Goal: Transaction & Acquisition: Book appointment/travel/reservation

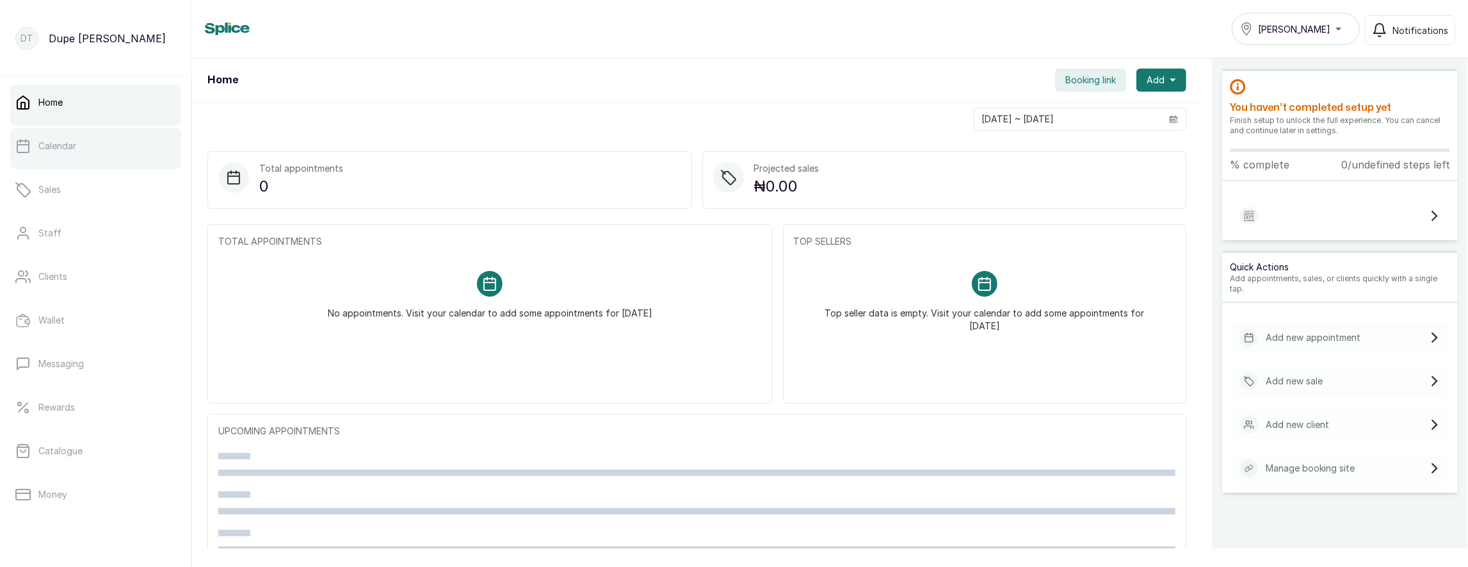
click at [76, 132] on link "Calendar" at bounding box center [95, 146] width 171 height 36
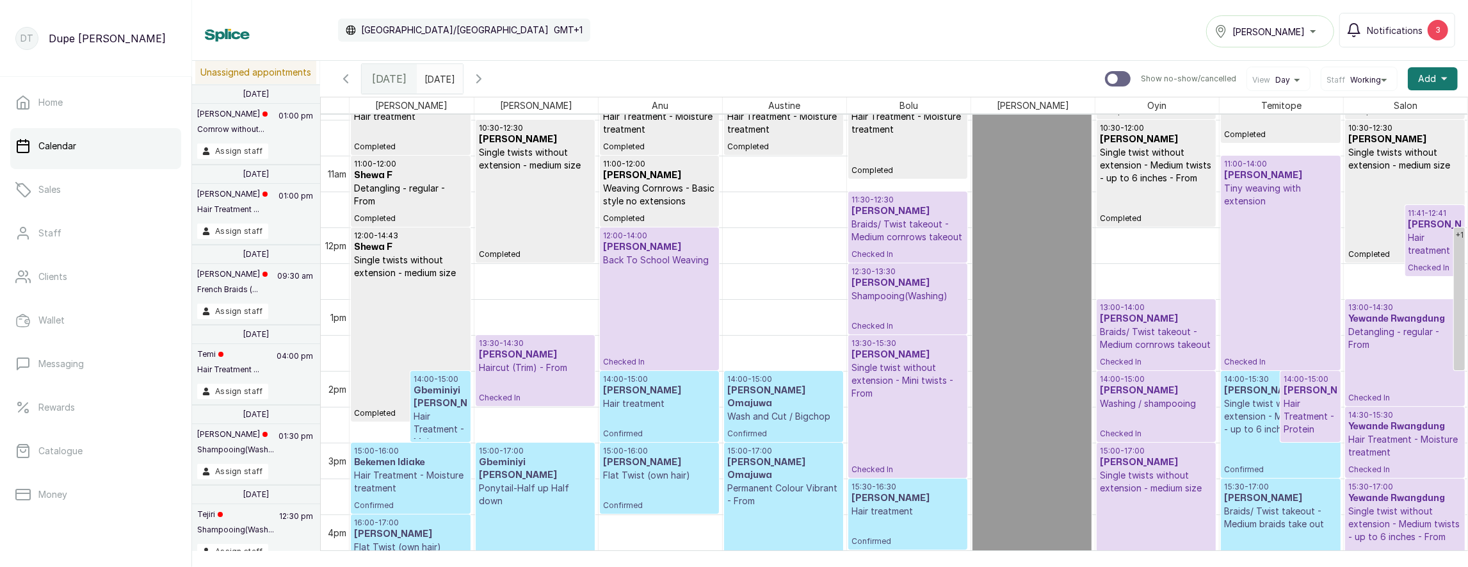
scroll to position [625, 0]
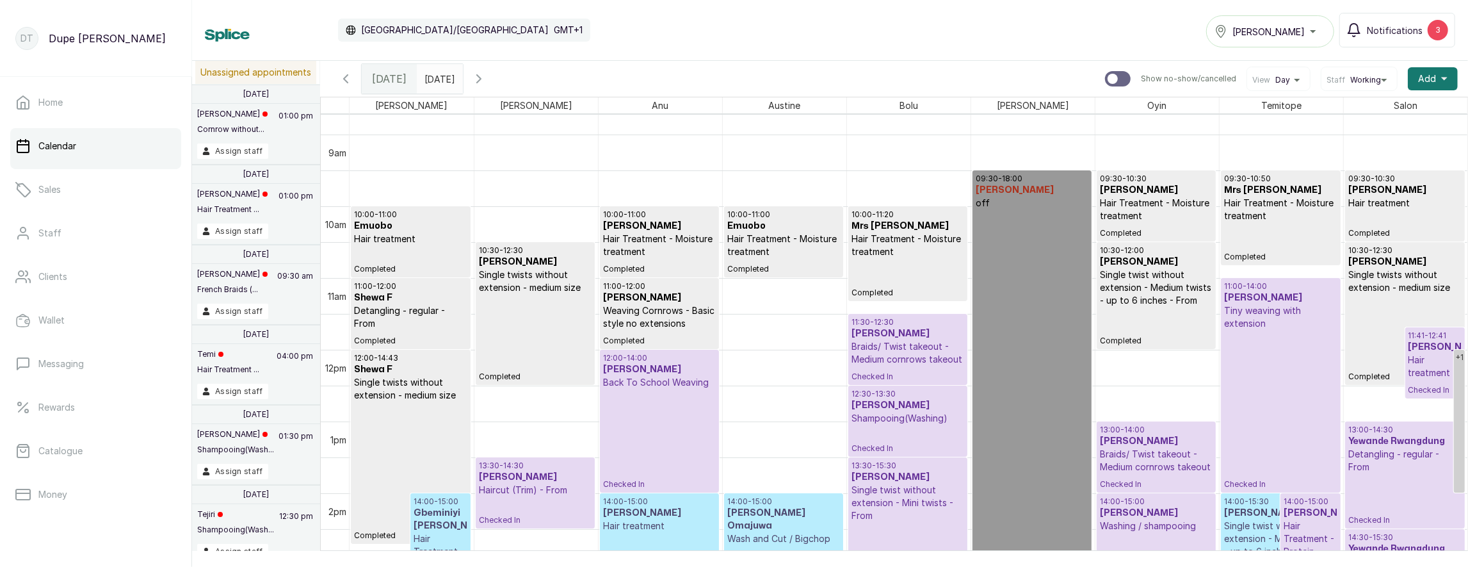
click at [487, 81] on icon "button" at bounding box center [478, 78] width 15 height 15
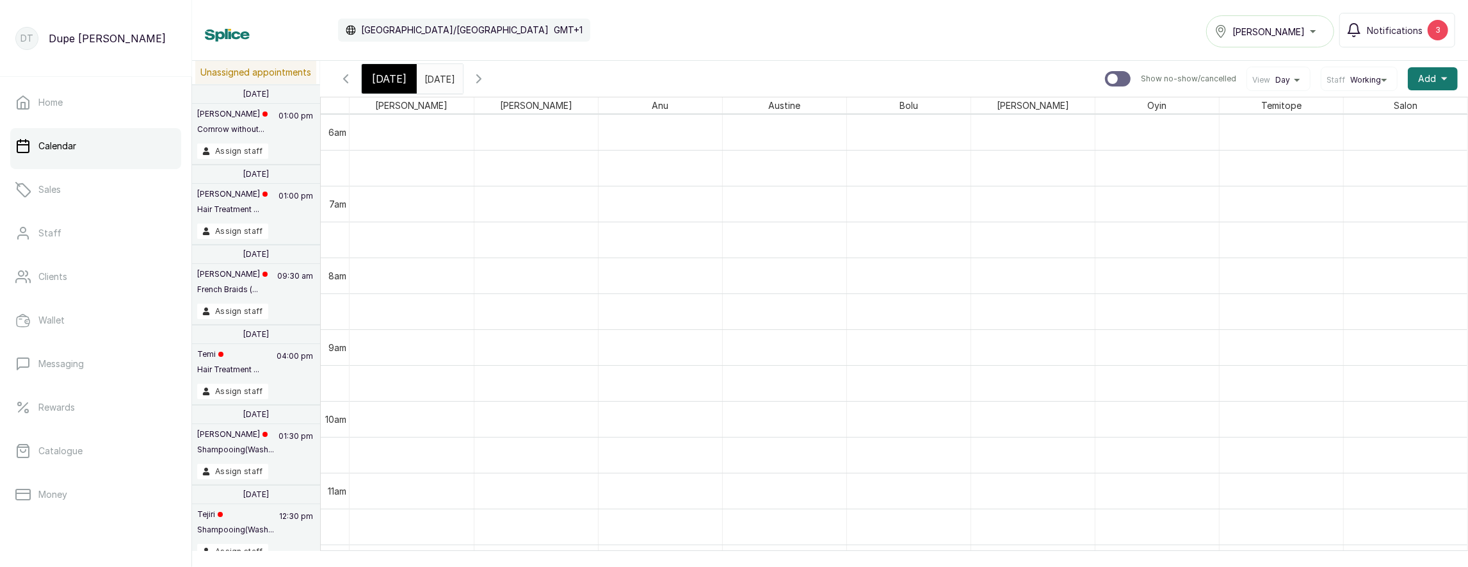
scroll to position [525, 0]
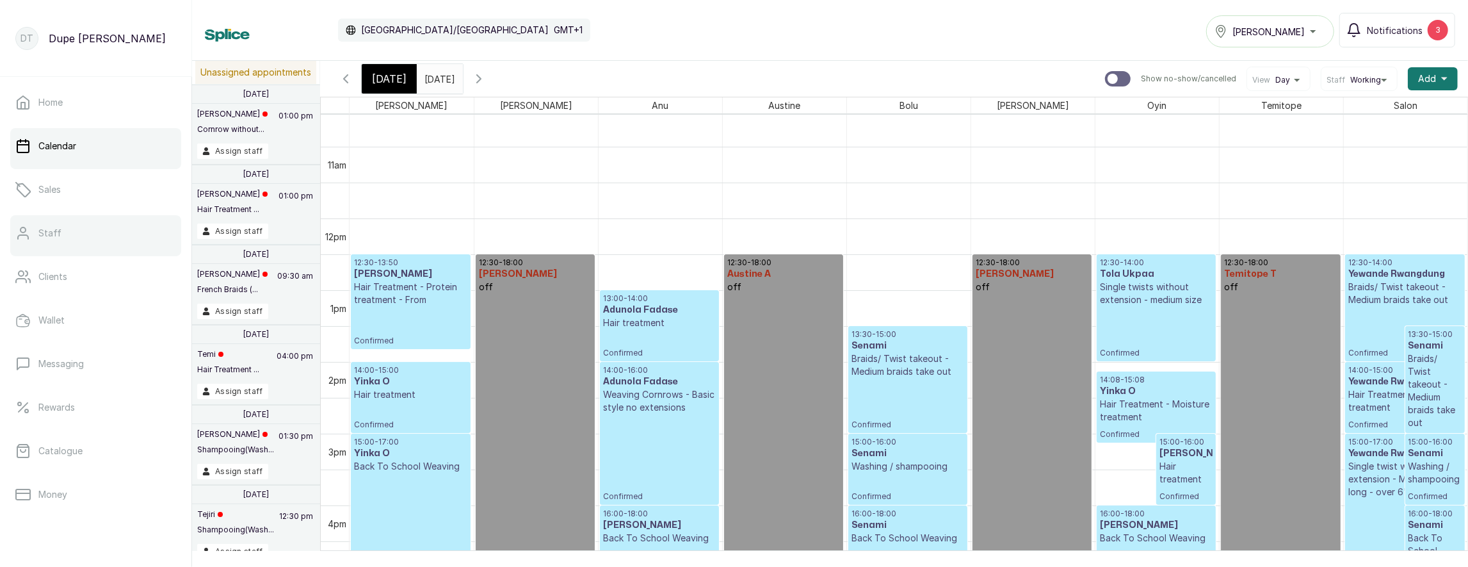
click at [69, 234] on link "Staff" at bounding box center [95, 233] width 171 height 36
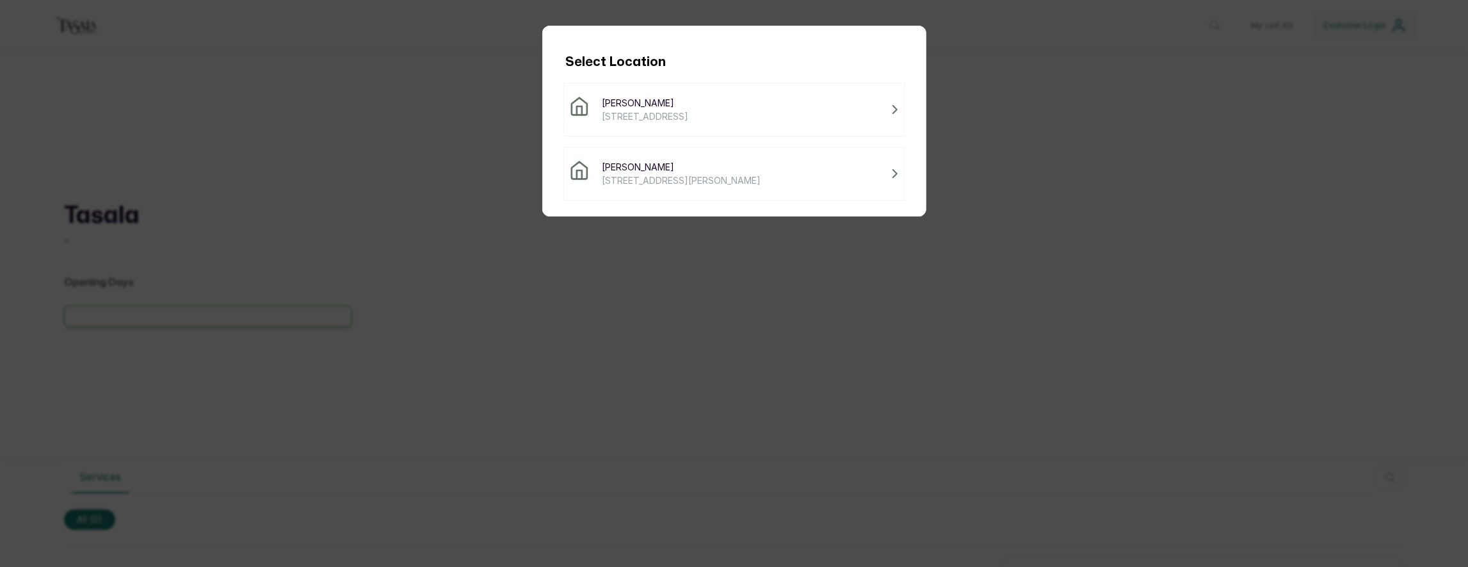
click at [618, 179] on span "[STREET_ADDRESS][PERSON_NAME]" at bounding box center [681, 179] width 159 height 13
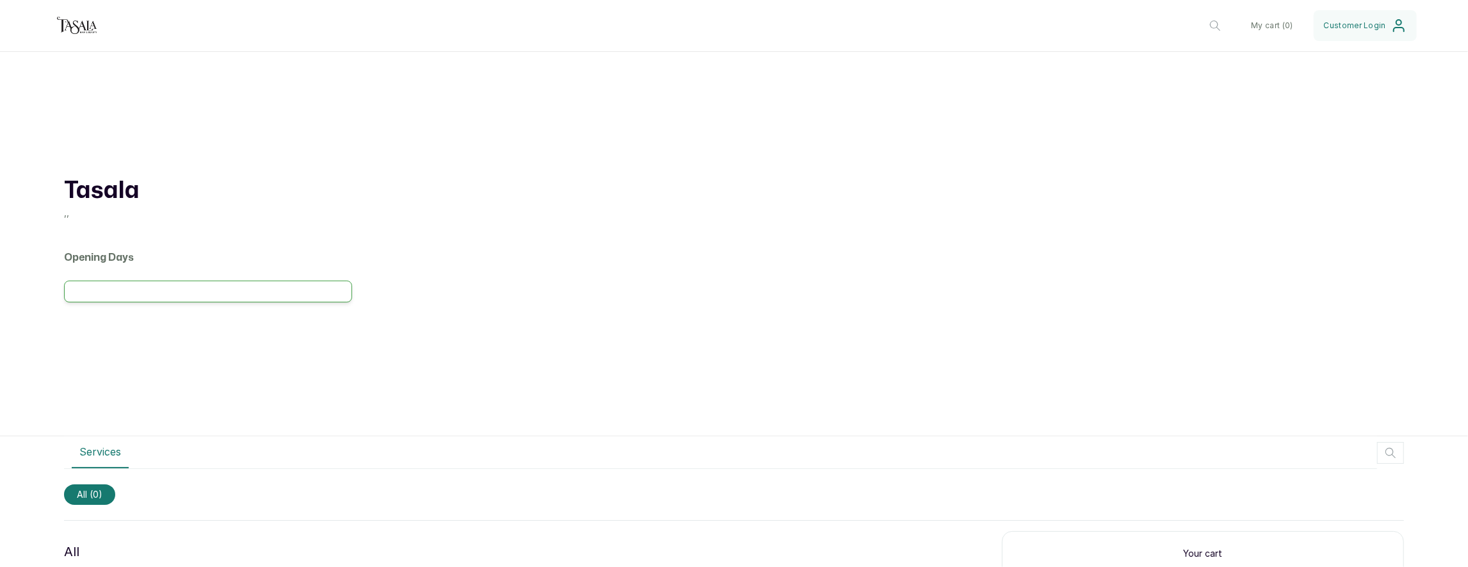
scroll to position [145, 0]
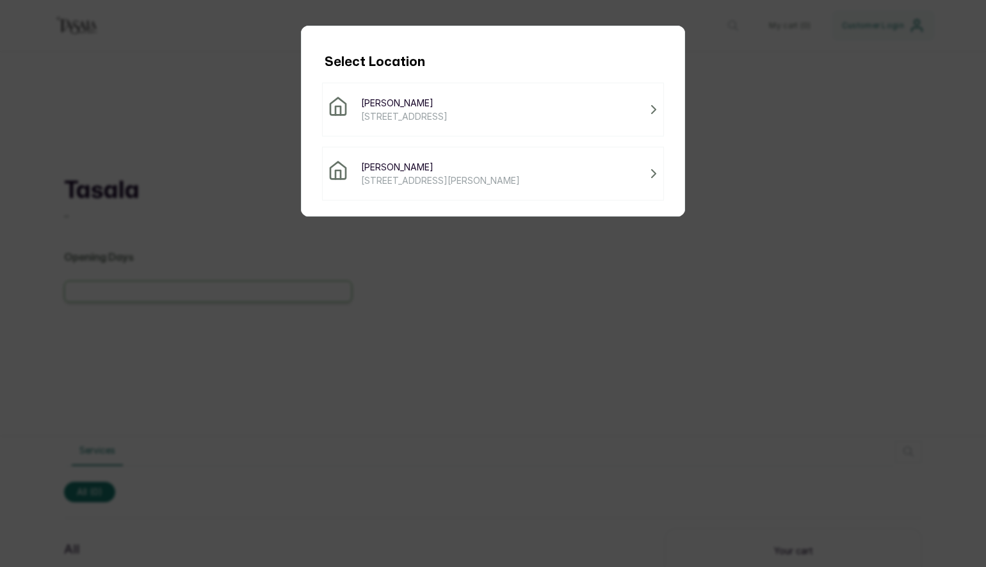
click at [438, 112] on span "[STREET_ADDRESS]" at bounding box center [404, 115] width 86 height 13
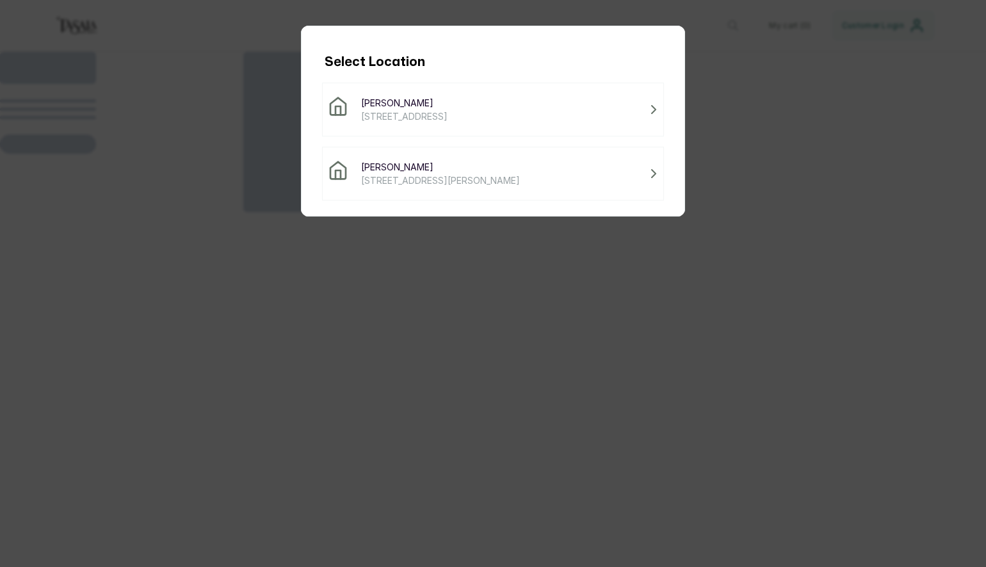
click at [418, 168] on span "Tasala Lekki" at bounding box center [440, 166] width 159 height 13
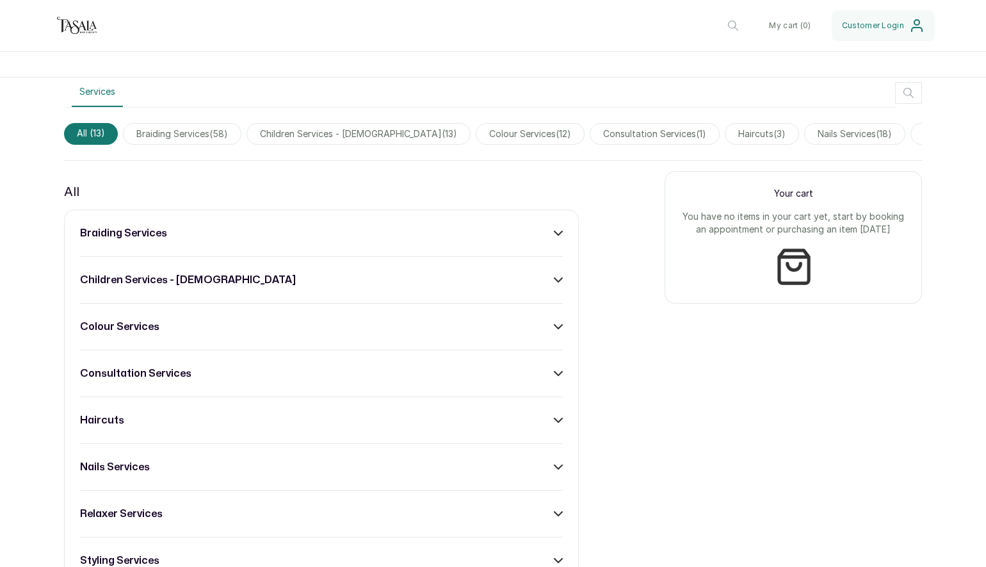
scroll to position [359, 0]
click at [379, 239] on div "braiding services children services - 4 to 10 years old colour services consult…" at bounding box center [321, 513] width 515 height 608
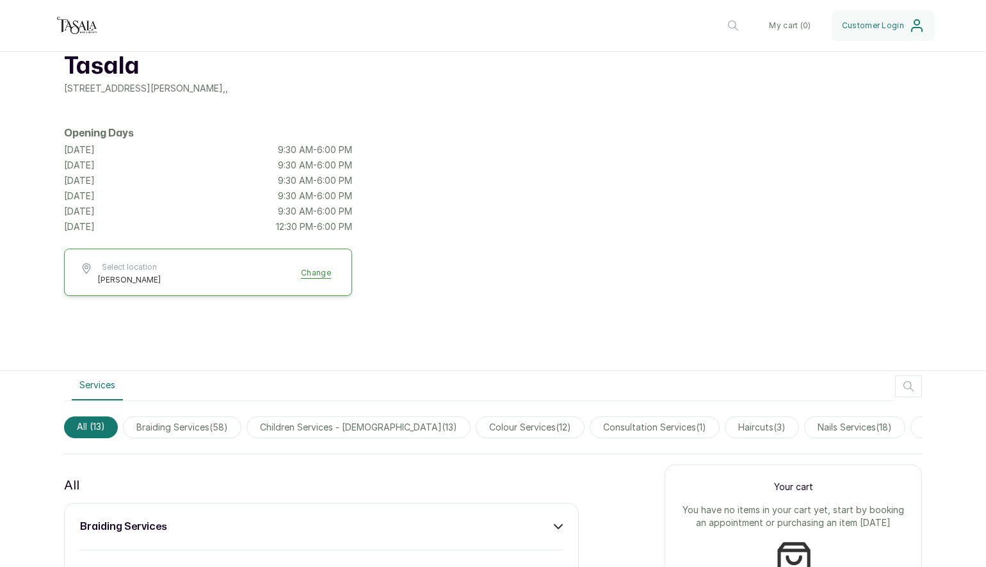
scroll to position [152, 0]
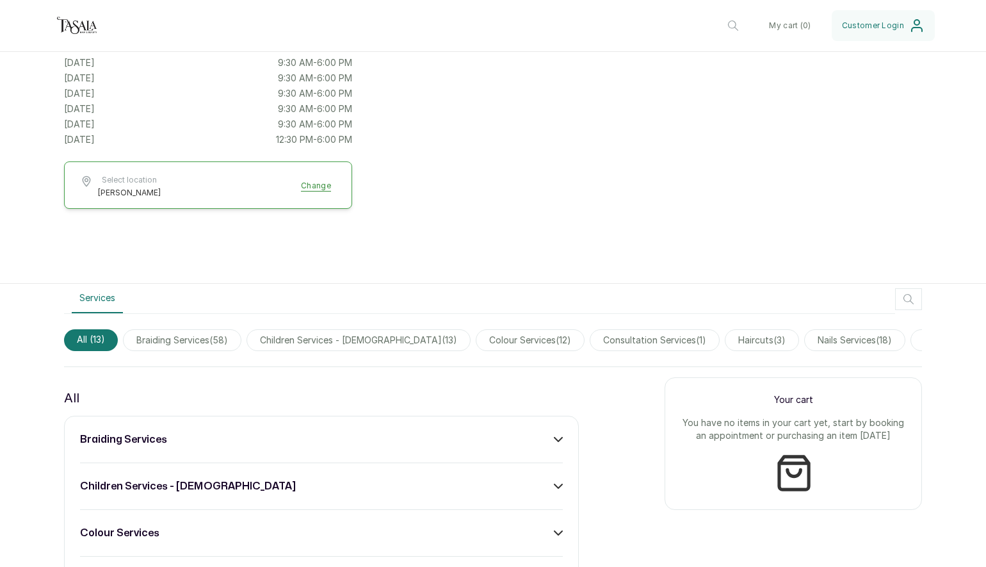
click at [917, 302] on button "button" at bounding box center [908, 299] width 27 height 22
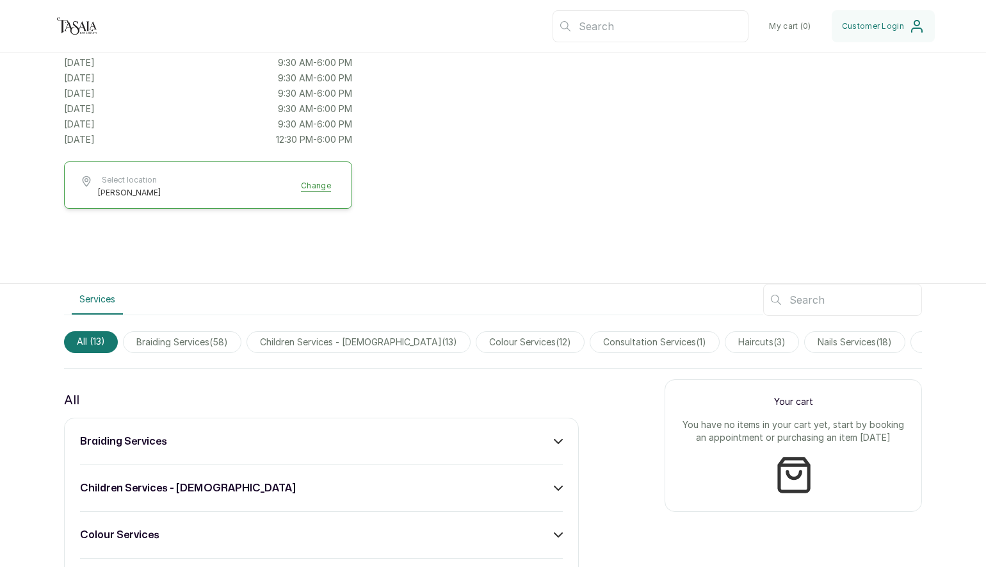
click at [915, 300] on input "text" at bounding box center [842, 300] width 159 height 32
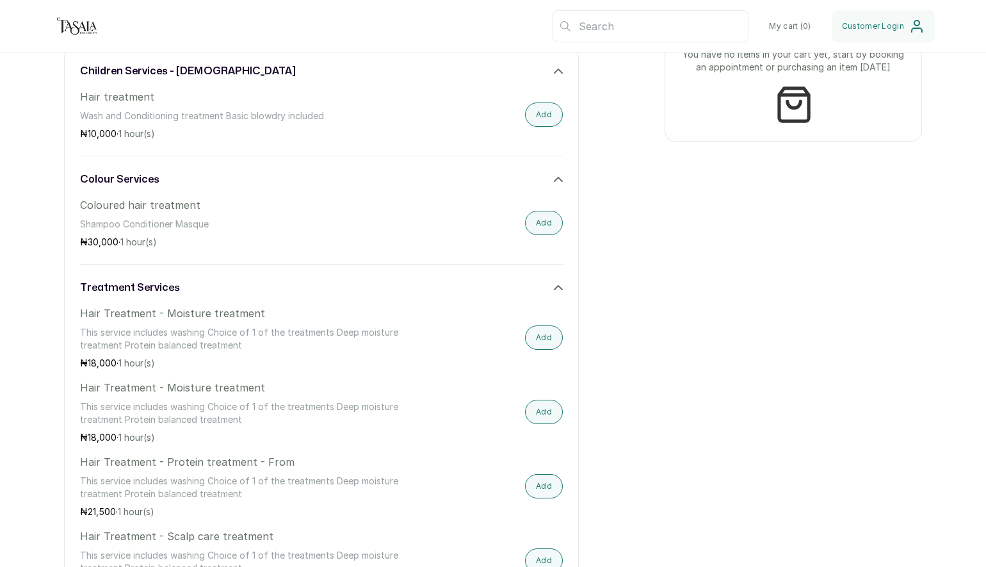
scroll to position [566, 0]
type input "hair treatment"
click at [547, 481] on button "Add" at bounding box center [544, 484] width 38 height 24
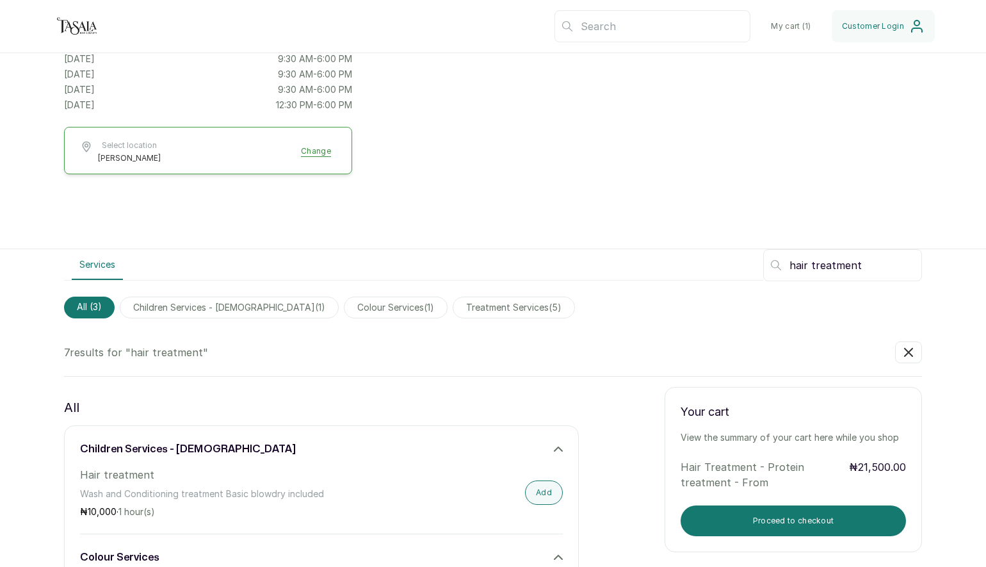
scroll to position [294, 0]
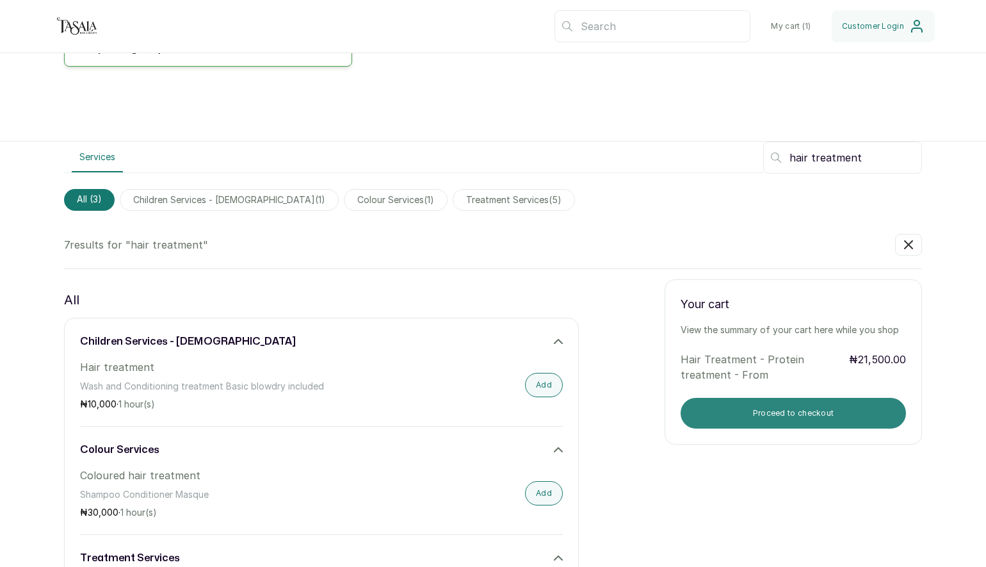
click at [818, 417] on button "Proceed to checkout" at bounding box center [793, 413] width 225 height 31
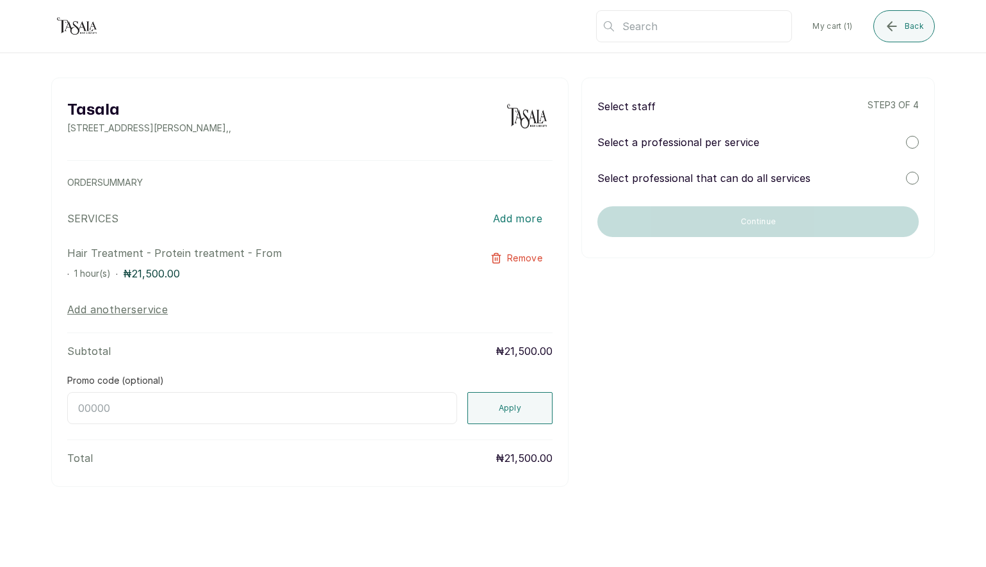
scroll to position [0, 0]
click at [716, 149] on p "Select a professional per service" at bounding box center [678, 141] width 162 height 15
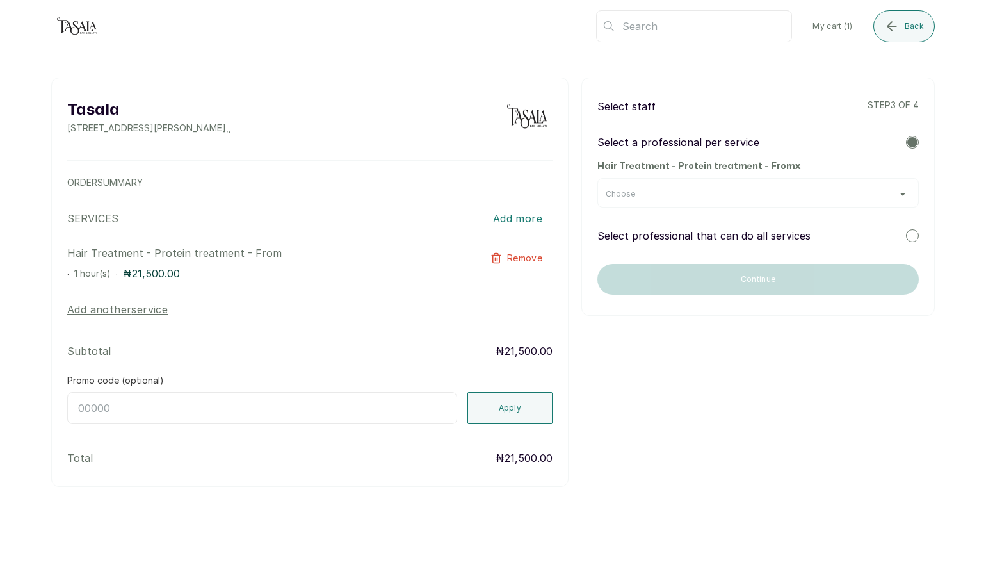
click at [689, 186] on div "Choose" at bounding box center [757, 192] width 321 height 29
click at [686, 191] on div "Choose" at bounding box center [758, 194] width 305 height 10
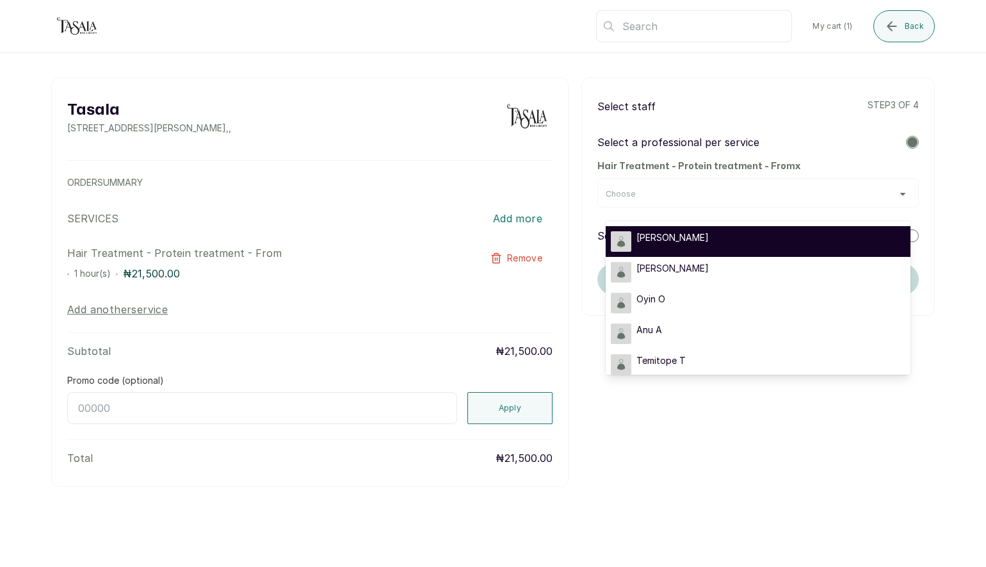
click at [672, 232] on span "[PERSON_NAME]" at bounding box center [672, 237] width 72 height 13
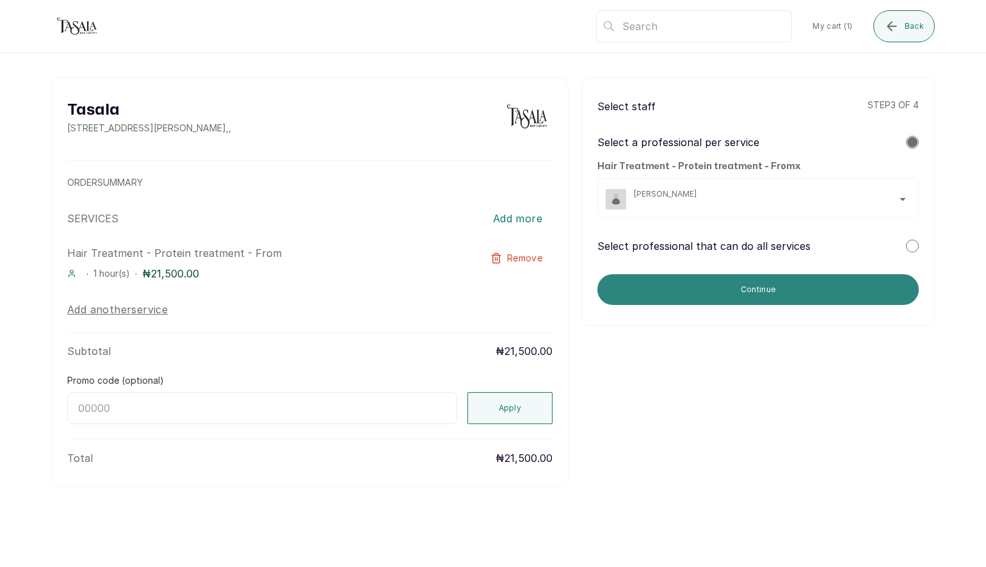
click at [682, 288] on button "Continue" at bounding box center [757, 289] width 321 height 31
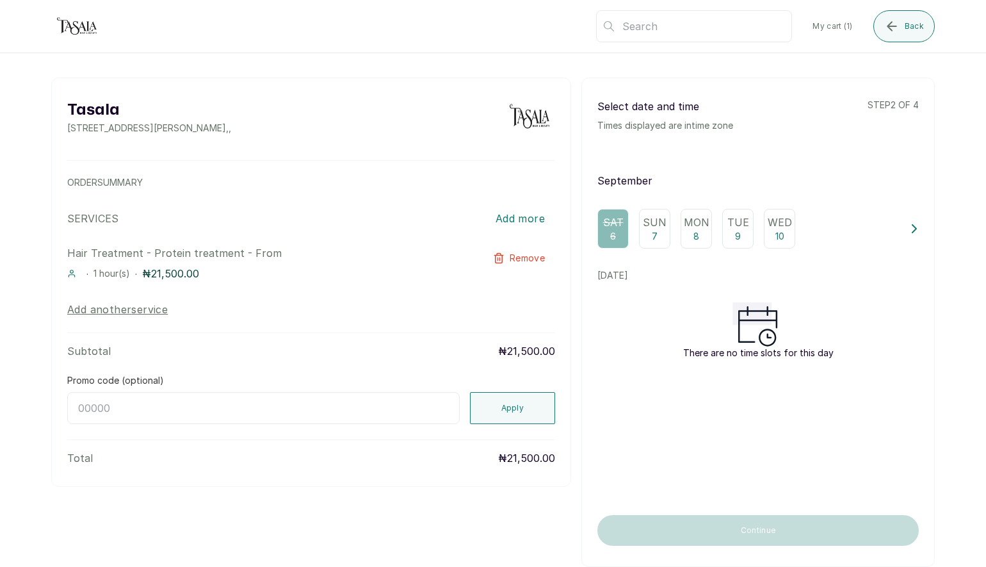
click at [657, 232] on div "Sun 7" at bounding box center [654, 229] width 31 height 40
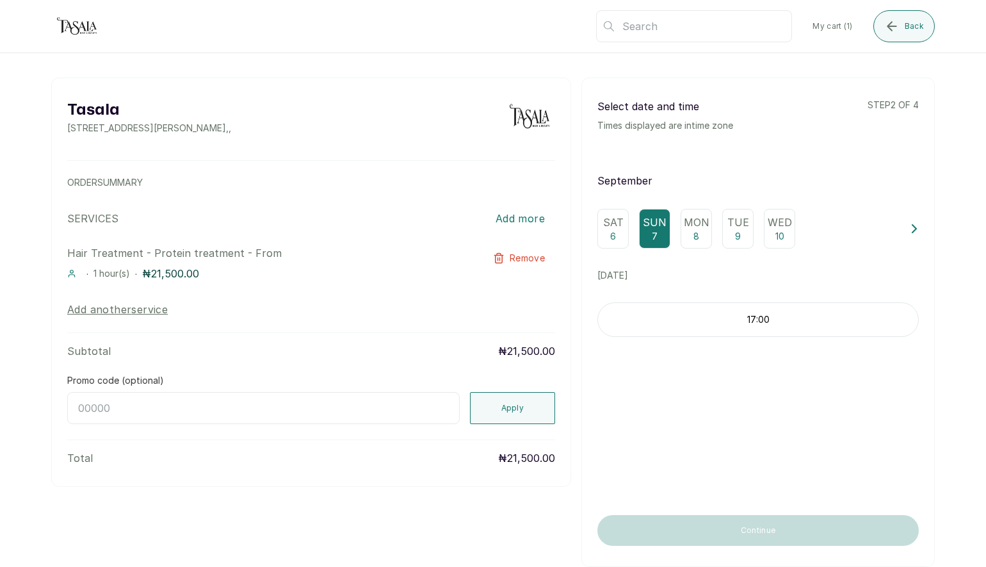
click at [916, 226] on icon at bounding box center [914, 228] width 9 height 9
click at [761, 234] on p "14" at bounding box center [757, 236] width 9 height 13
click at [914, 224] on icon at bounding box center [914, 228] width 9 height 9
click at [916, 229] on icon at bounding box center [914, 229] width 4 height 8
click at [638, 228] on p "Sun" at bounding box center [632, 221] width 24 height 15
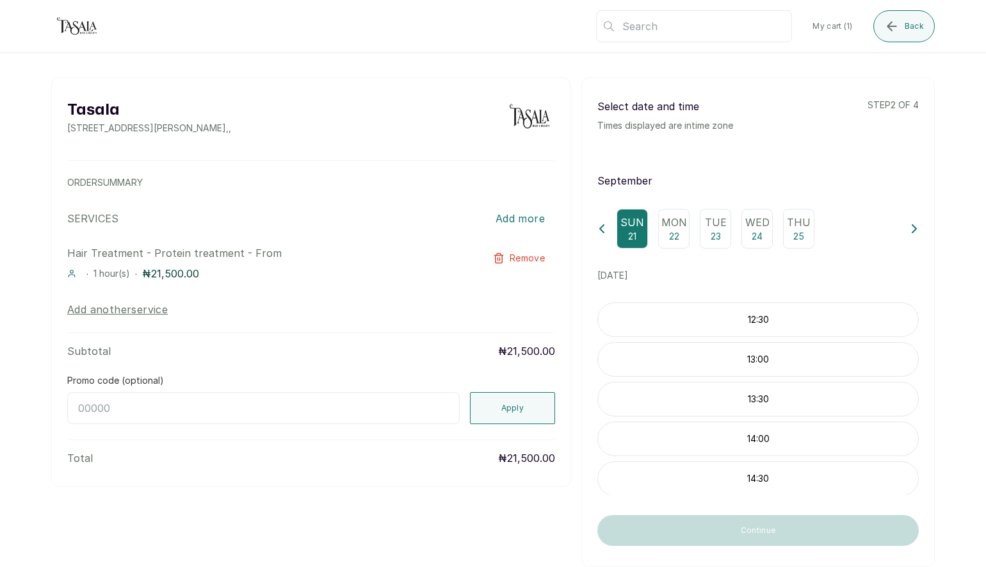
scroll to position [31, 0]
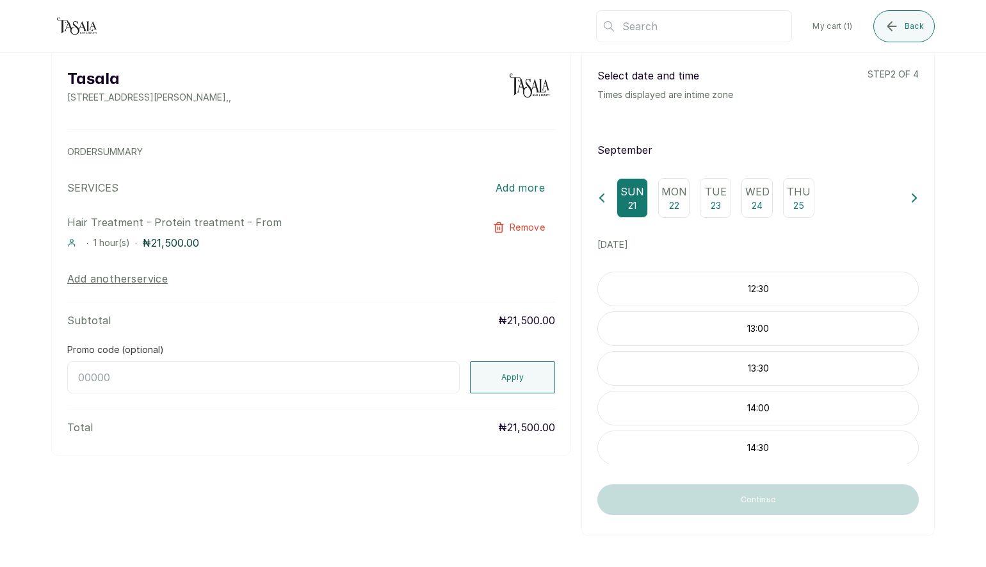
click at [912, 196] on icon at bounding box center [914, 197] width 9 height 9
click at [711, 191] on p "Sun" at bounding box center [716, 191] width 24 height 15
click at [912, 197] on icon at bounding box center [914, 197] width 9 height 9
click at [787, 202] on div "Sun 5" at bounding box center [798, 198] width 31 height 40
click at [914, 200] on icon at bounding box center [914, 198] width 4 height 8
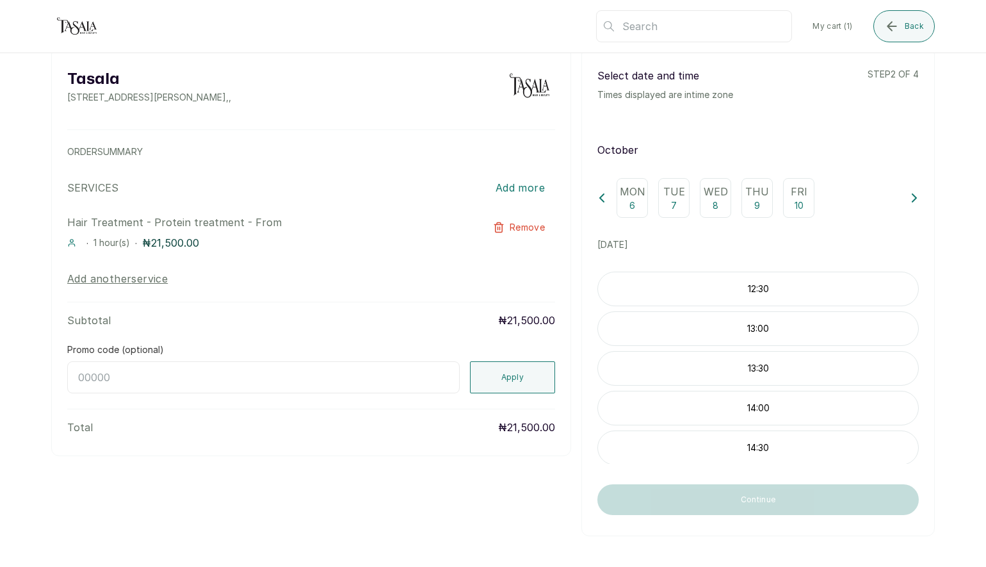
click at [916, 197] on icon at bounding box center [914, 198] width 4 height 8
click at [678, 196] on p "Sun" at bounding box center [674, 191] width 24 height 15
click at [622, 195] on p "Sat" at bounding box center [632, 191] width 20 height 15
click at [717, 330] on p "10:00" at bounding box center [758, 328] width 320 height 13
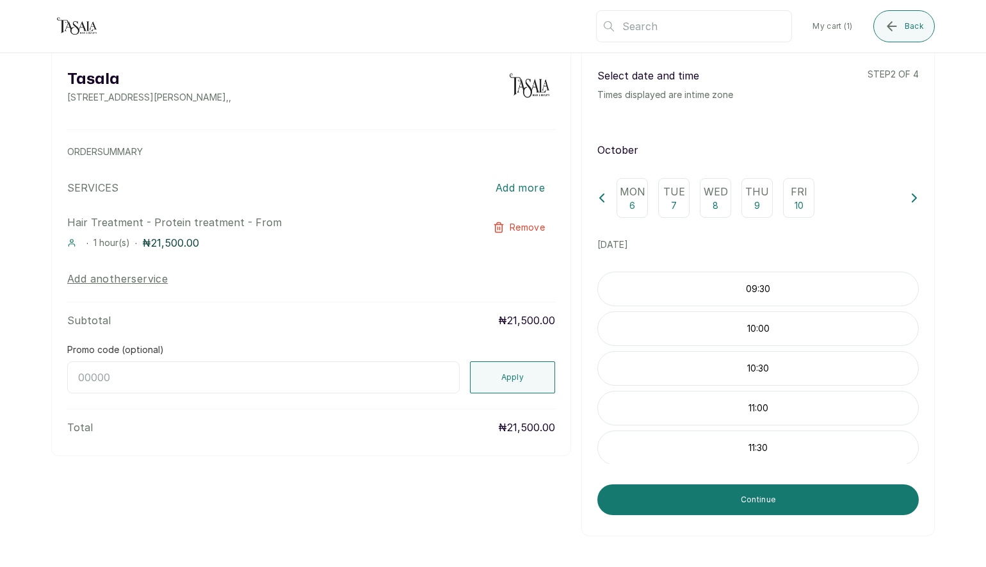
click at [918, 193] on icon at bounding box center [914, 197] width 9 height 9
click at [675, 203] on p "12" at bounding box center [674, 205] width 8 height 13
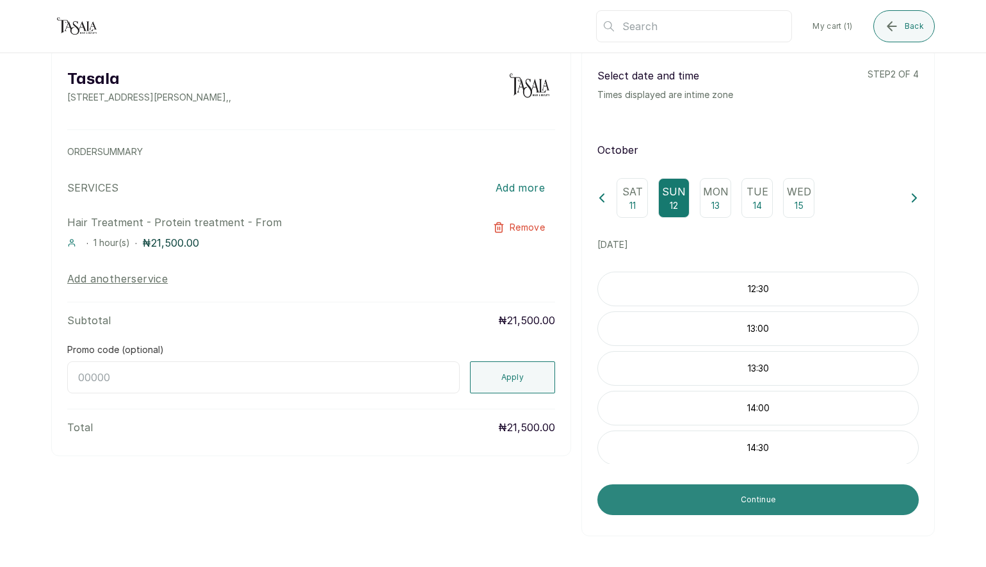
click at [724, 499] on button "Continue" at bounding box center [757, 499] width 321 height 31
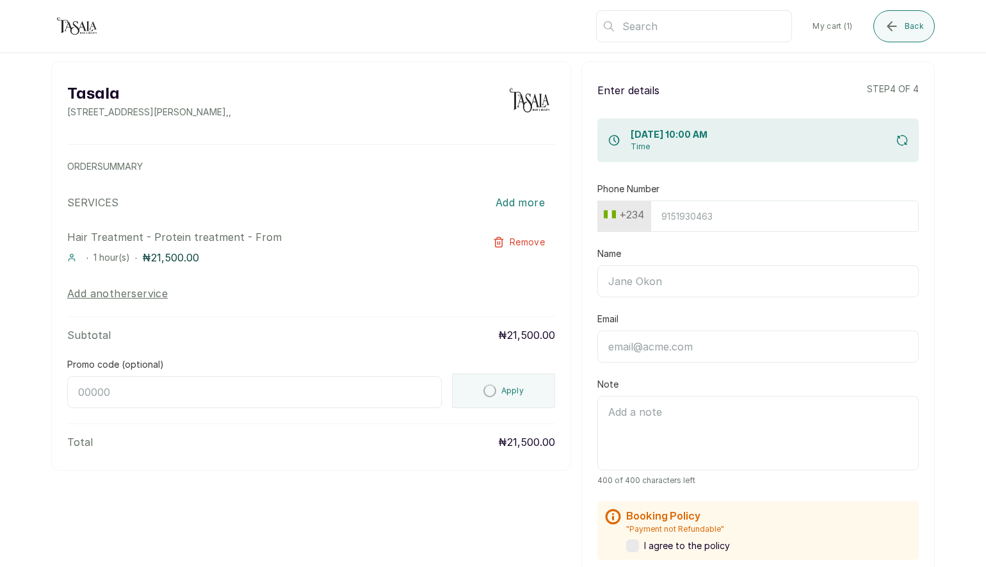
scroll to position [0, 0]
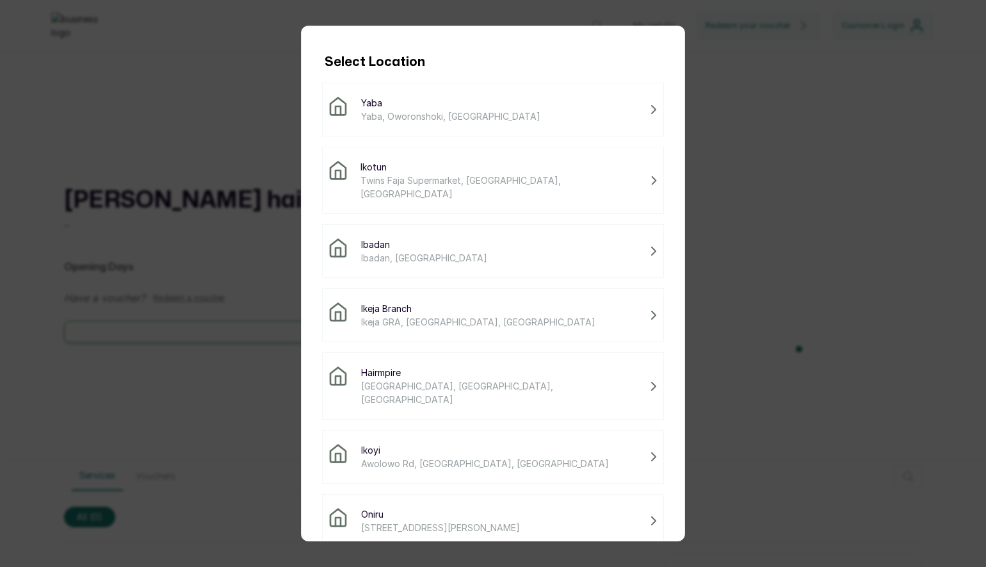
click at [453, 176] on span "Twins Faja Supermarket, [GEOGRAPHIC_DATA], [GEOGRAPHIC_DATA]" at bounding box center [502, 186] width 284 height 27
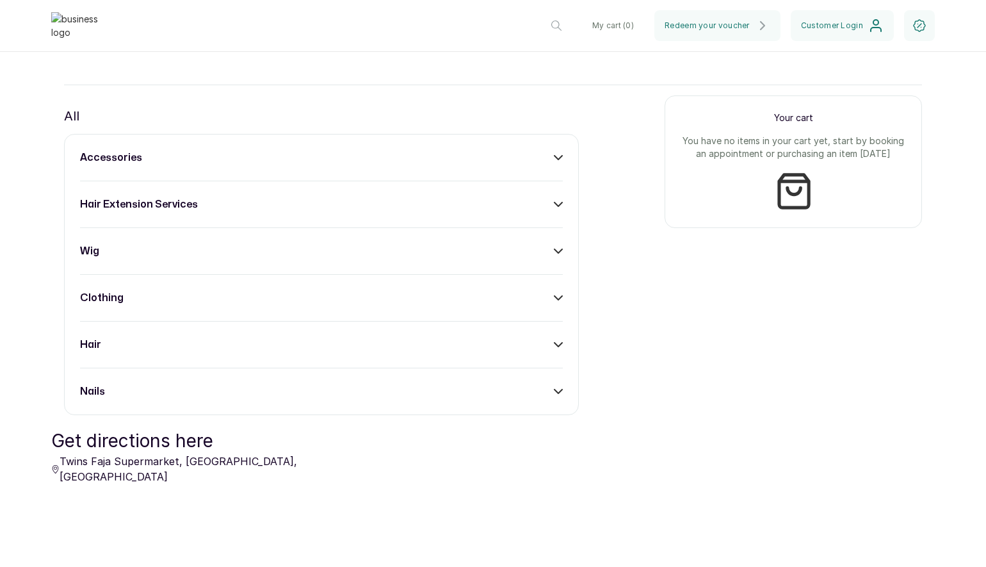
scroll to position [485, 0]
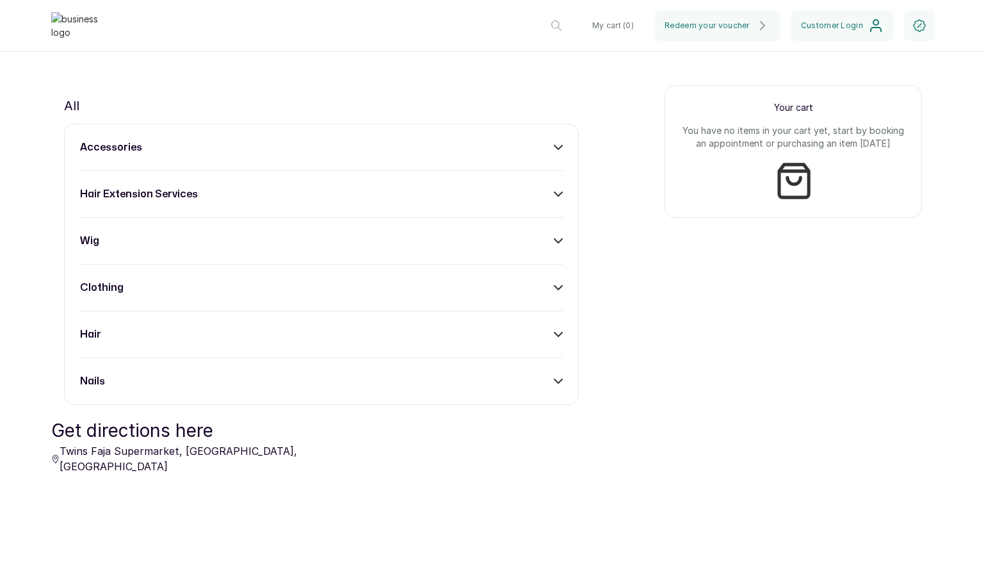
click at [252, 234] on div "wig" at bounding box center [321, 240] width 483 height 15
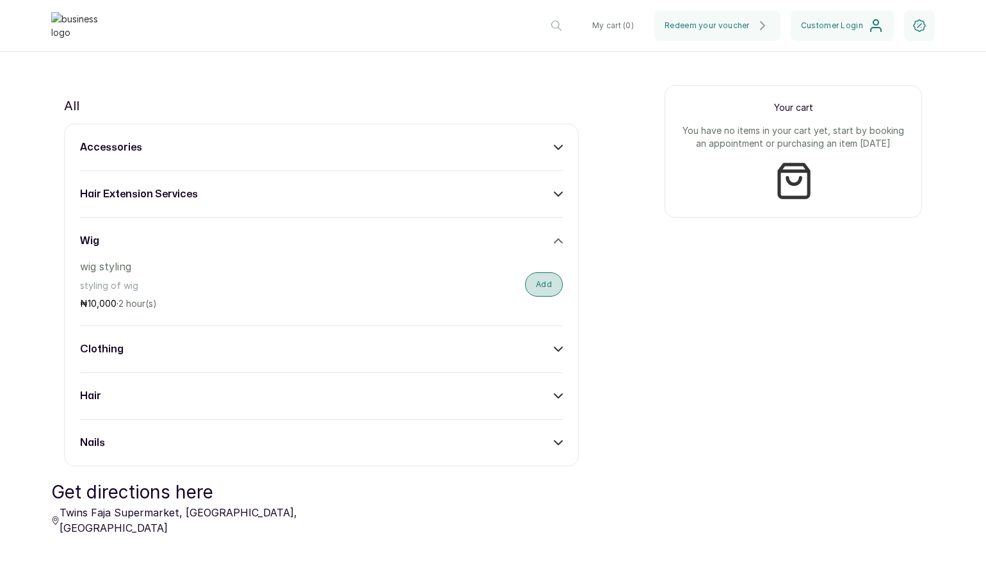
click at [533, 278] on button "Add" at bounding box center [544, 284] width 38 height 24
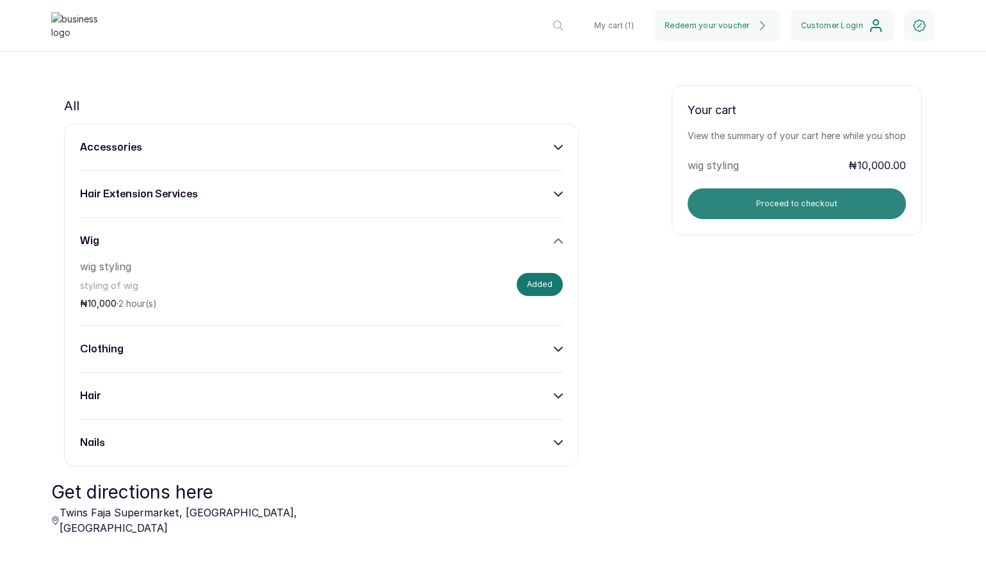
click at [791, 199] on button "Proceed to checkout" at bounding box center [797, 203] width 218 height 31
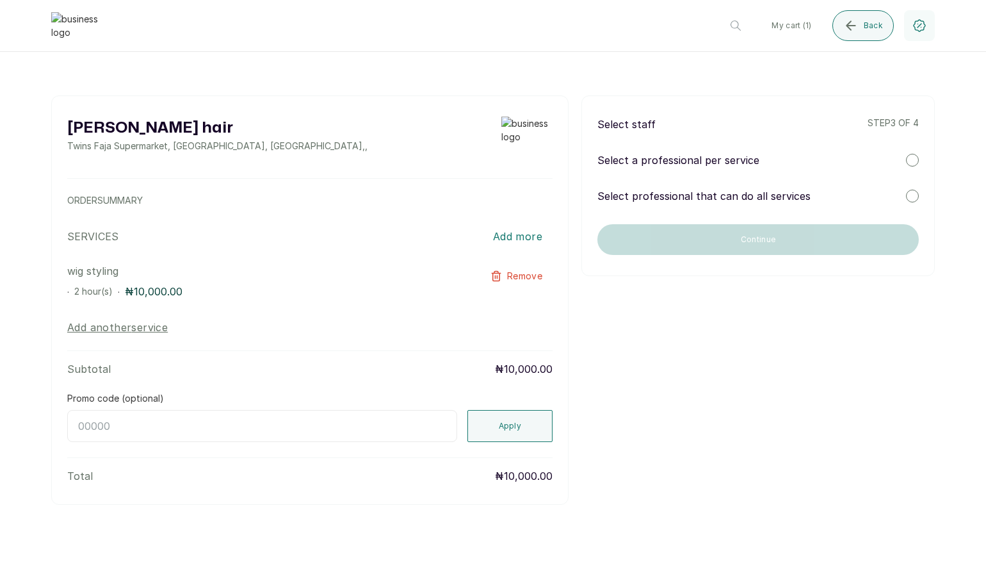
scroll to position [0, 0]
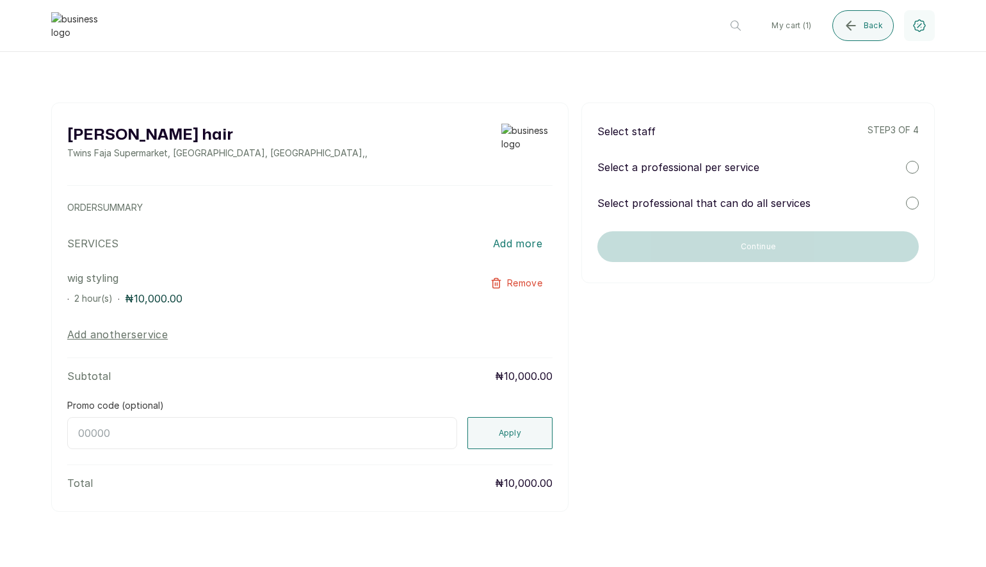
click at [749, 162] on p "Select a professional per service" at bounding box center [678, 166] width 162 height 15
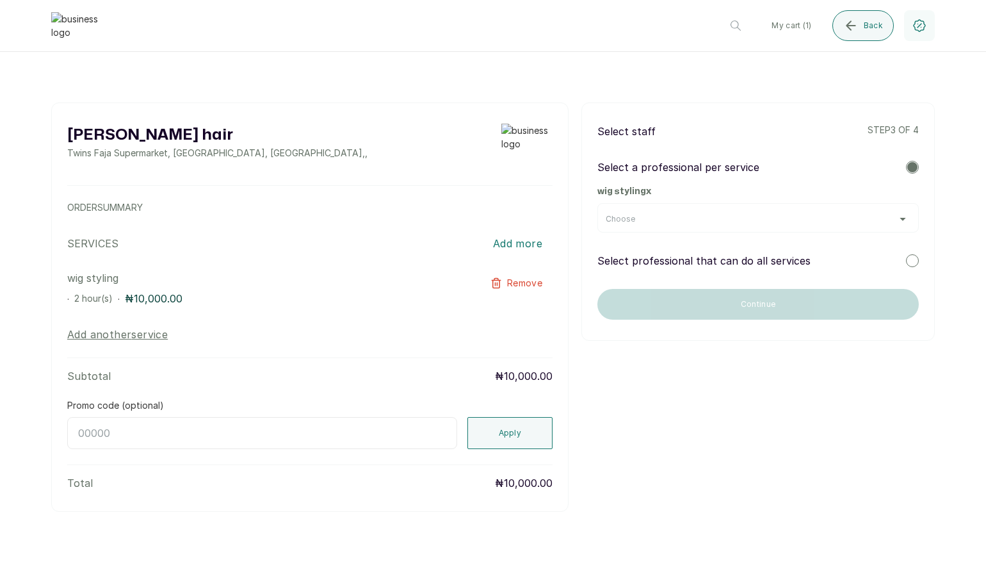
click at [658, 213] on div "Choose" at bounding box center [757, 217] width 321 height 29
click at [656, 215] on div "Choose" at bounding box center [758, 219] width 305 height 10
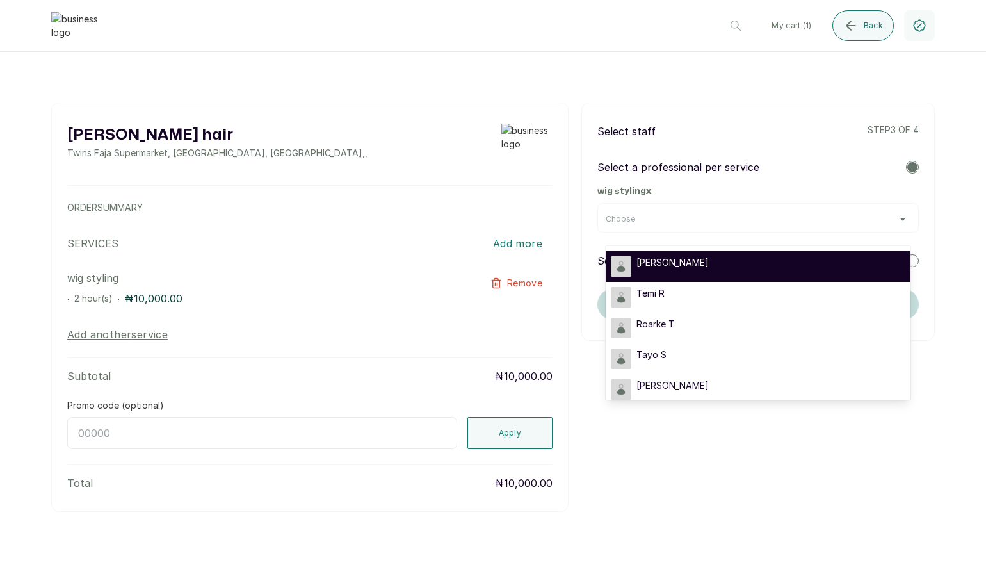
click at [645, 258] on span "Timi Shoberu" at bounding box center [672, 262] width 72 height 13
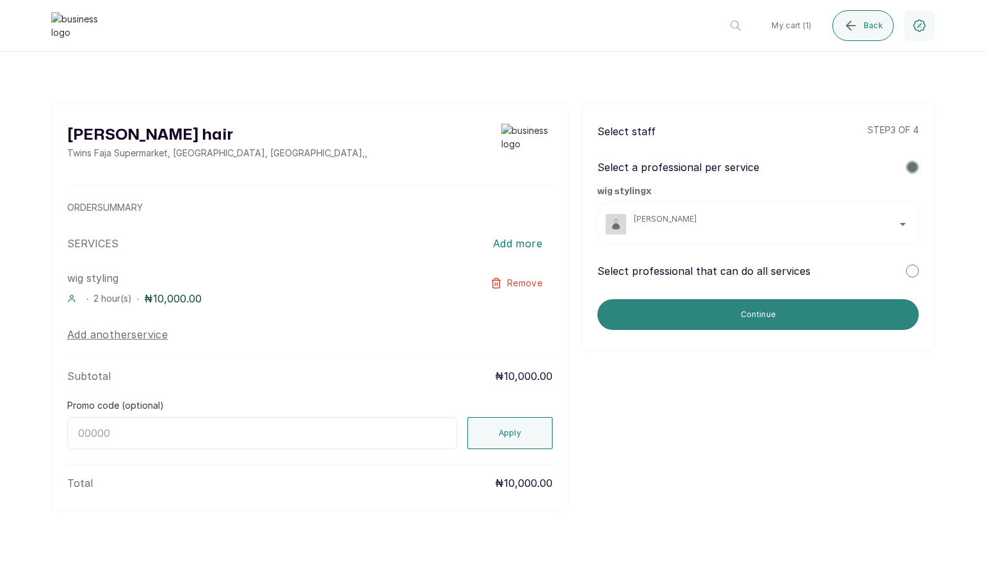
click at [723, 306] on button "Continue" at bounding box center [757, 314] width 321 height 31
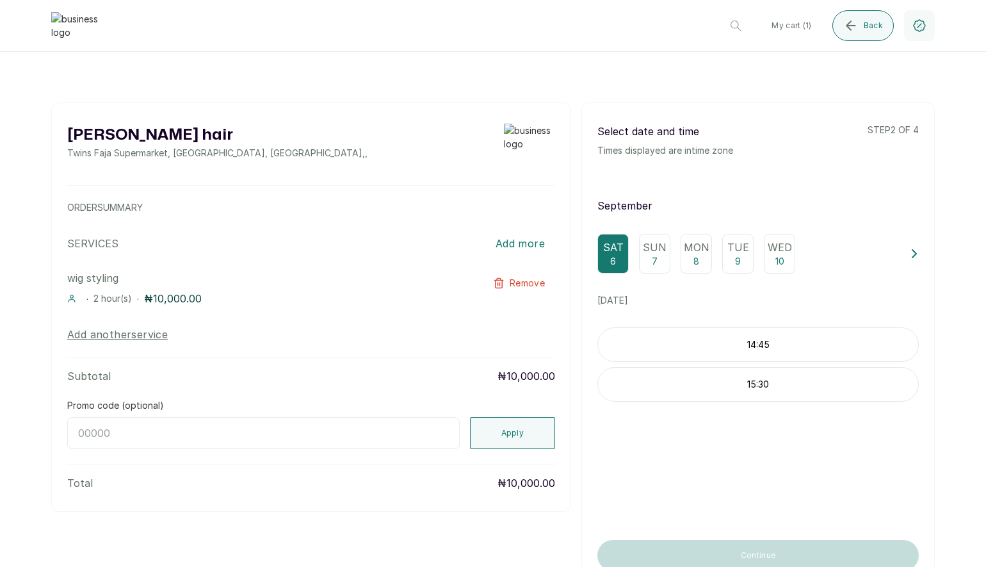
scroll to position [6, 0]
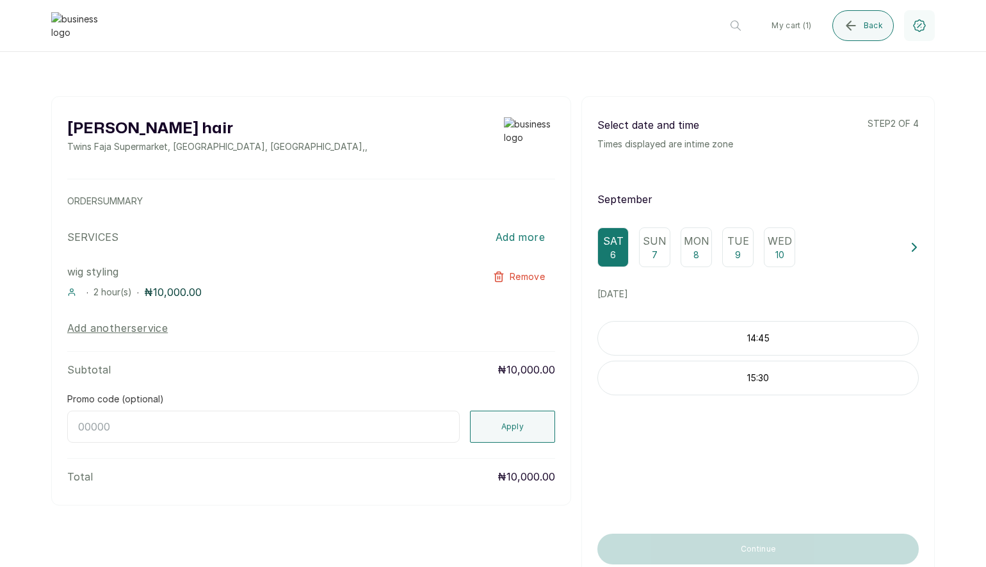
click at [714, 373] on p "15:30" at bounding box center [758, 377] width 320 height 13
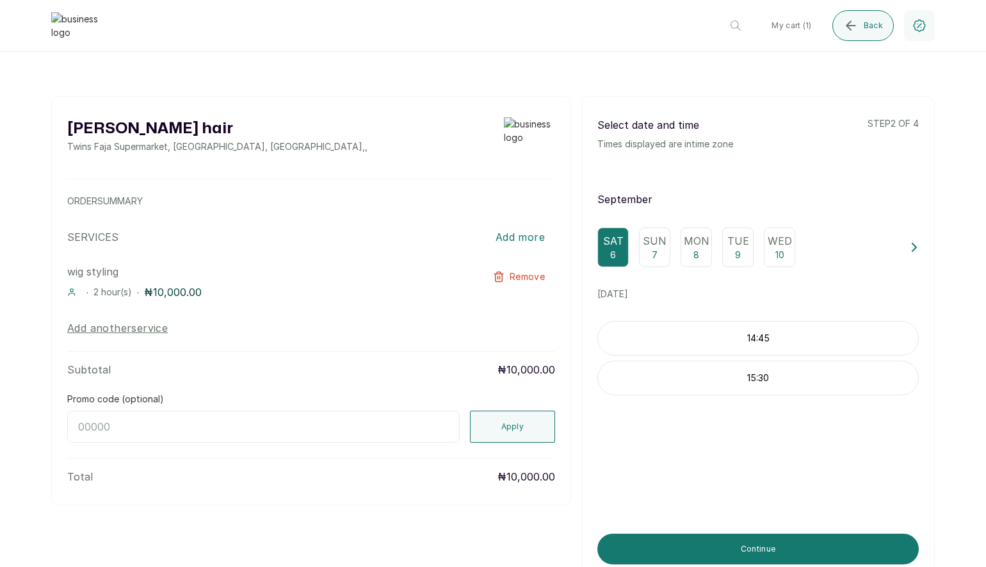
click at [658, 249] on div "Sun 7" at bounding box center [654, 247] width 31 height 40
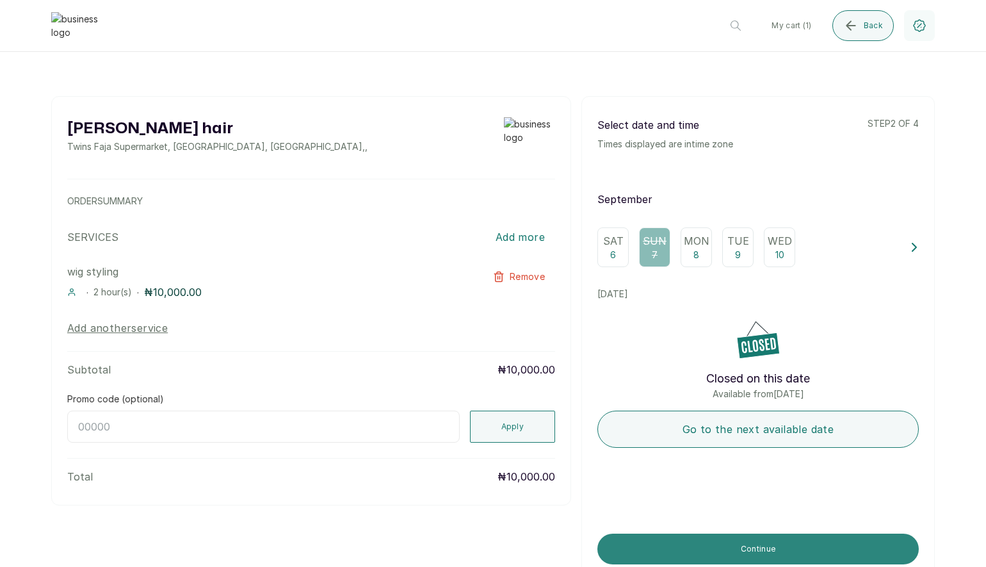
click at [746, 554] on button "Continue" at bounding box center [757, 548] width 321 height 31
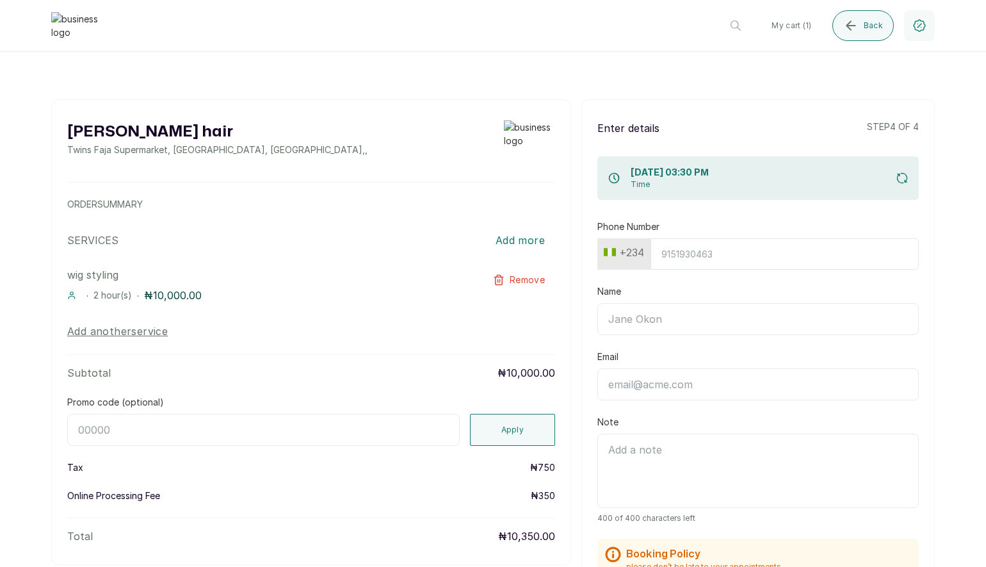
scroll to position [0, 0]
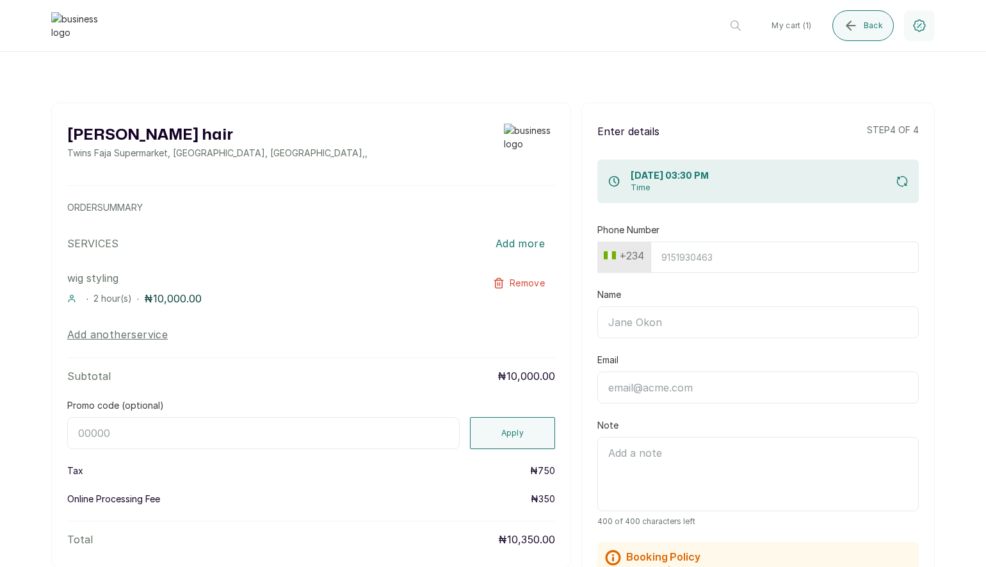
click at [641, 257] on button "+234" at bounding box center [624, 255] width 51 height 20
click at [619, 278] on input "text" at bounding box center [663, 290] width 114 height 26
type input "h"
type input "ghana"
drag, startPoint x: 640, startPoint y: 311, endPoint x: 652, endPoint y: 301, distance: 15.0
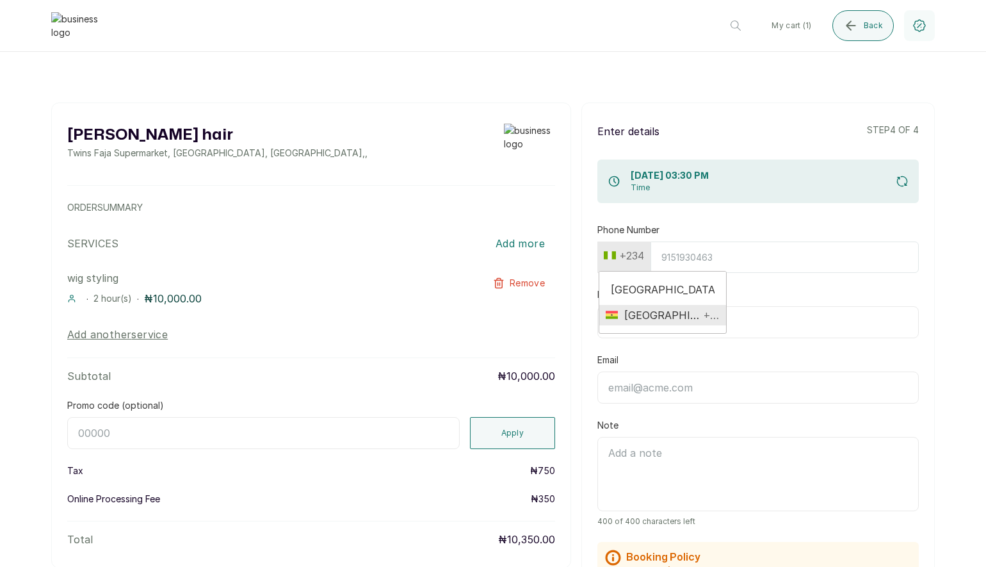
click at [640, 311] on span "Ghana" at bounding box center [658, 314] width 81 height 15
click at [695, 266] on input "Phone Number" at bounding box center [784, 256] width 269 height 31
type input "242510831"
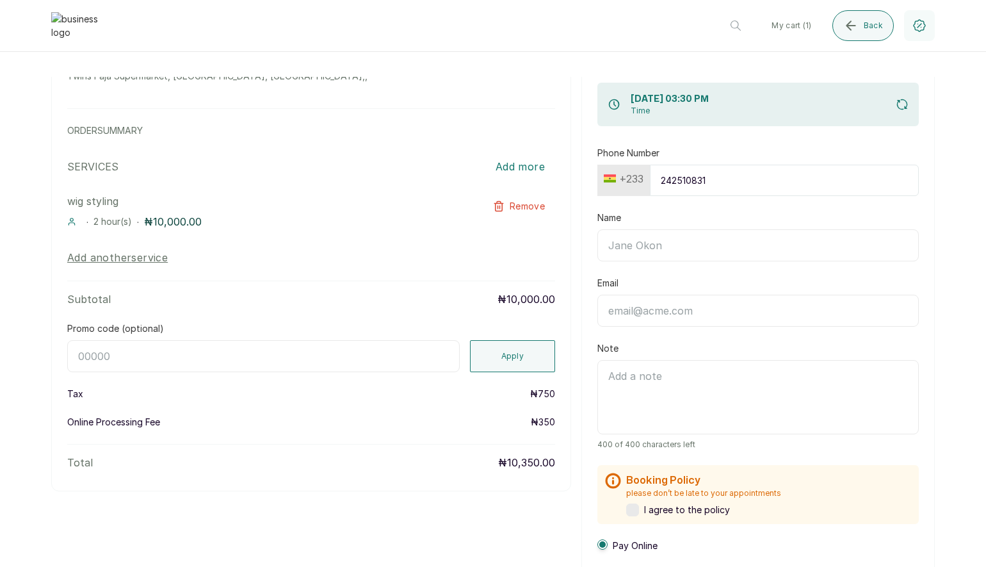
scroll to position [78, 0]
type input "Edem Kumodzi"
type input "edem@kumodzi.com"
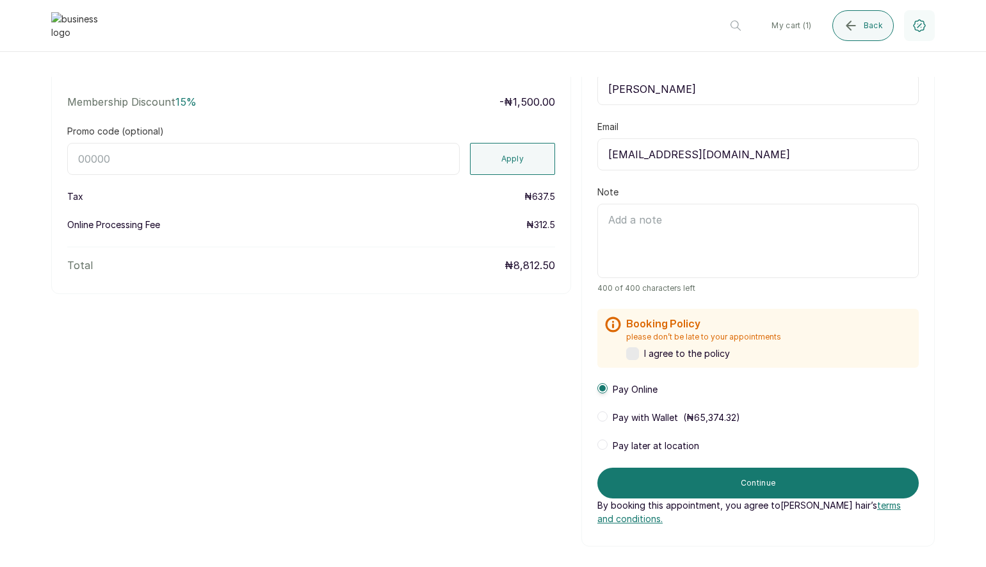
scroll to position [305, 0]
type input "Edem Kumodzi"
click at [577, 409] on div "Layos hair Twins Faja Supermarket, Ikotun - Idimu Road, Lagos, Nigeria , , ORDE…" at bounding box center [492, 171] width 883 height 748
click at [613, 441] on span "Pay later at location" at bounding box center [656, 445] width 86 height 13
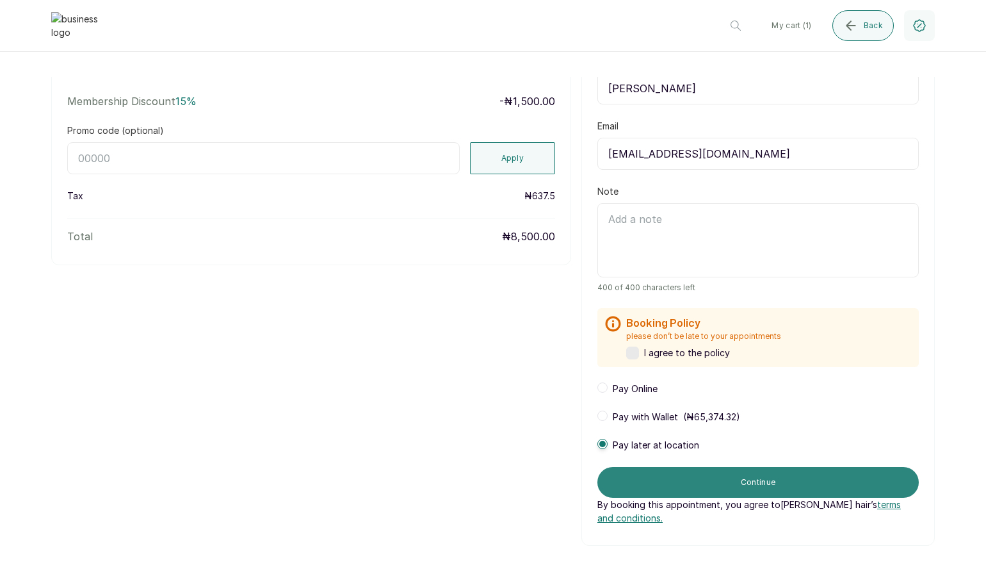
click at [697, 474] on button "Continue" at bounding box center [757, 482] width 321 height 31
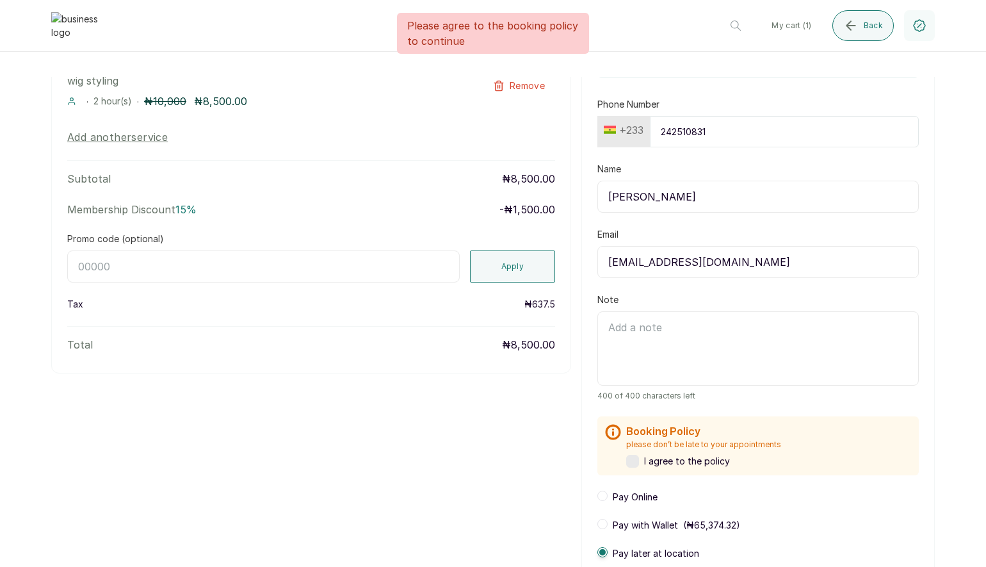
click at [632, 459] on label at bounding box center [632, 461] width 13 height 13
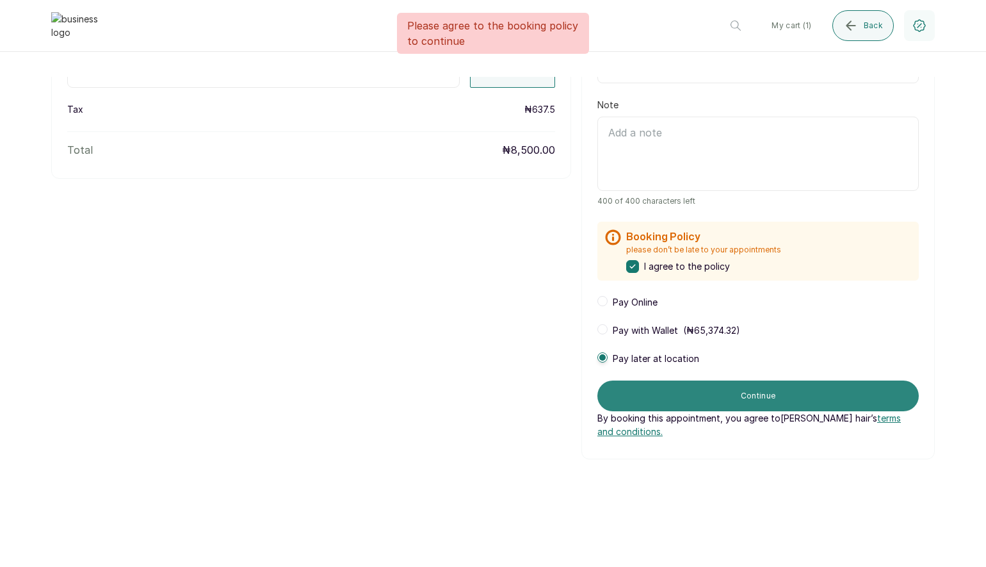
click at [688, 400] on button "Continue" at bounding box center [757, 395] width 321 height 31
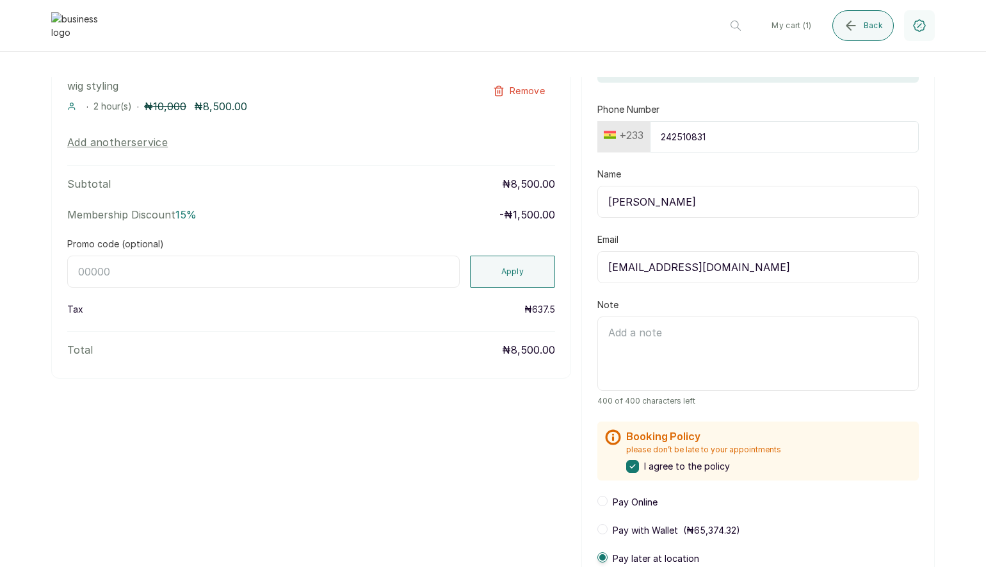
scroll to position [0, 0]
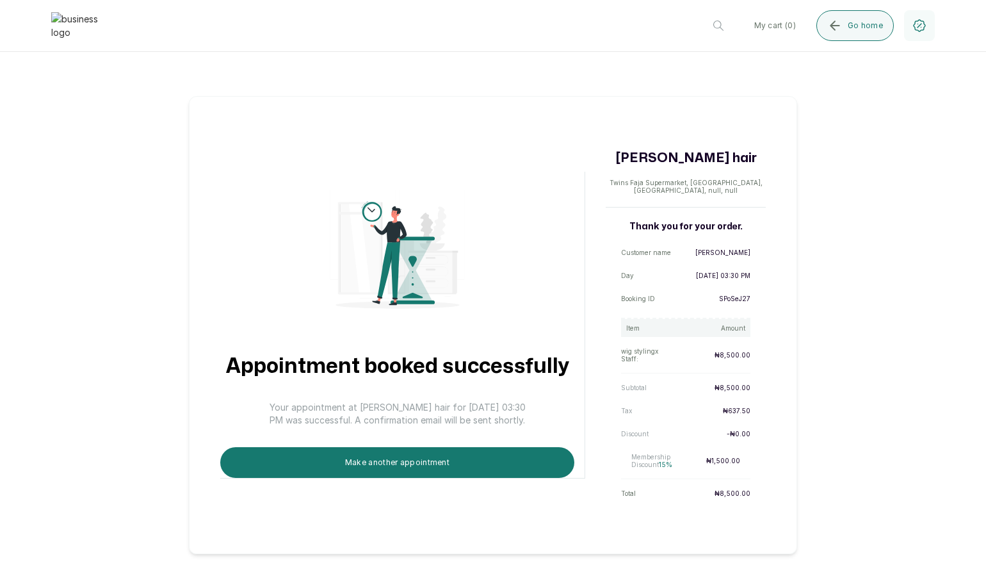
click at [699, 275] on p "6 Sep 2025, 03:30 PM" at bounding box center [723, 275] width 54 height 8
drag, startPoint x: 688, startPoint y: 276, endPoint x: 745, endPoint y: 277, distance: 57.0
click at [745, 277] on p "6 Sep 2025, 03:30 PM" at bounding box center [723, 275] width 54 height 8
click at [835, 27] on icon "submit" at bounding box center [834, 25] width 15 height 15
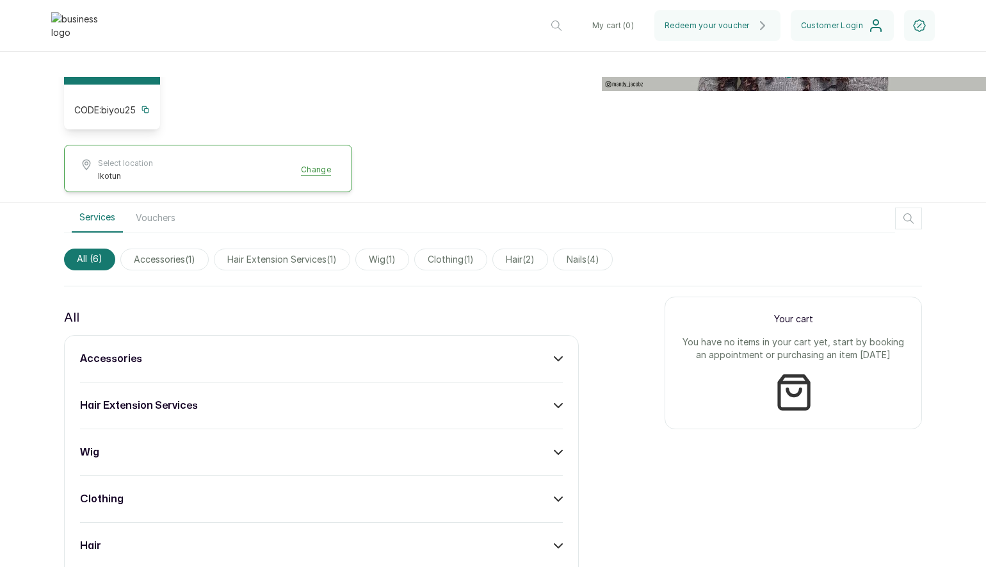
scroll to position [378, 0]
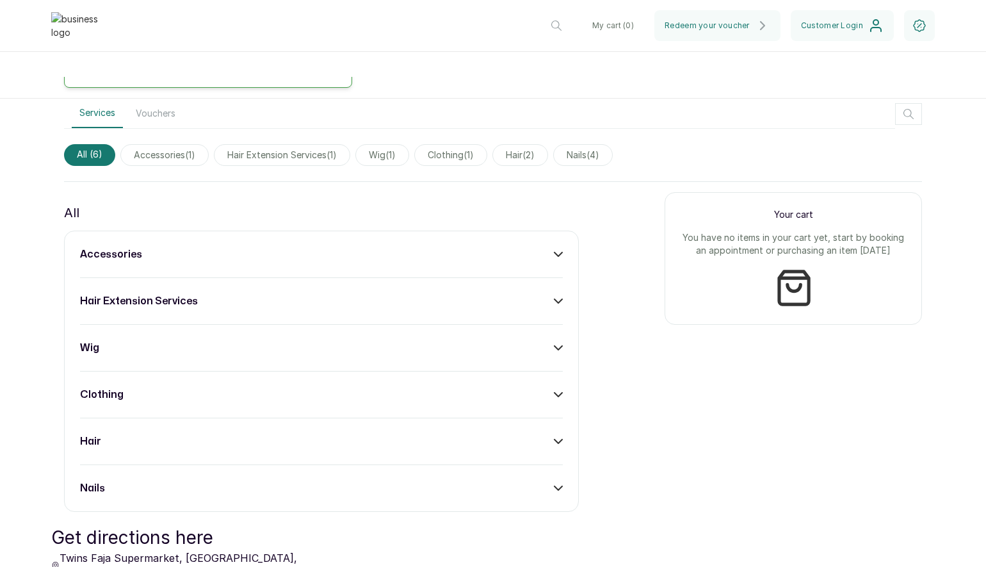
click at [273, 293] on div "hair extension services" at bounding box center [321, 300] width 483 height 15
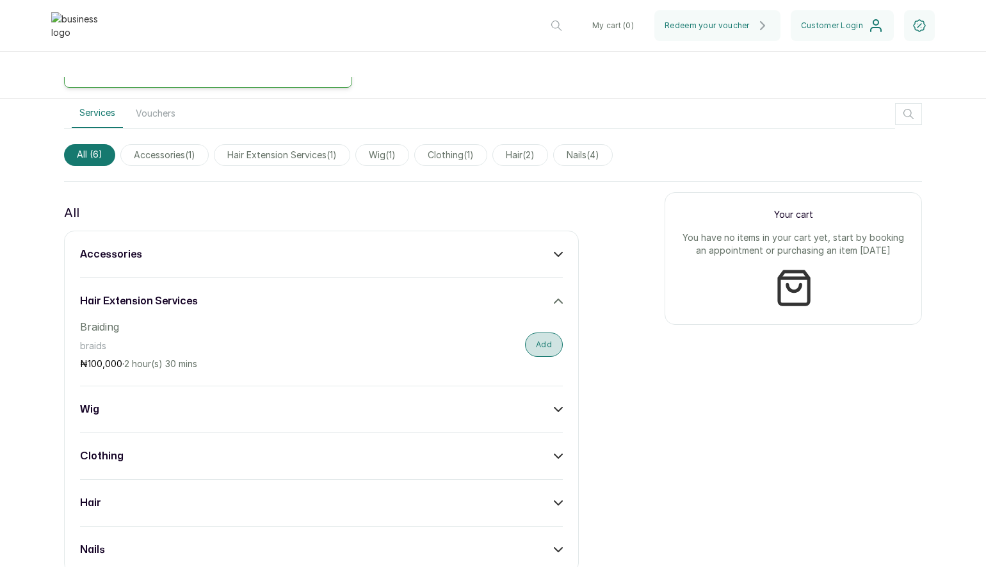
click at [538, 339] on button "Add" at bounding box center [544, 344] width 38 height 24
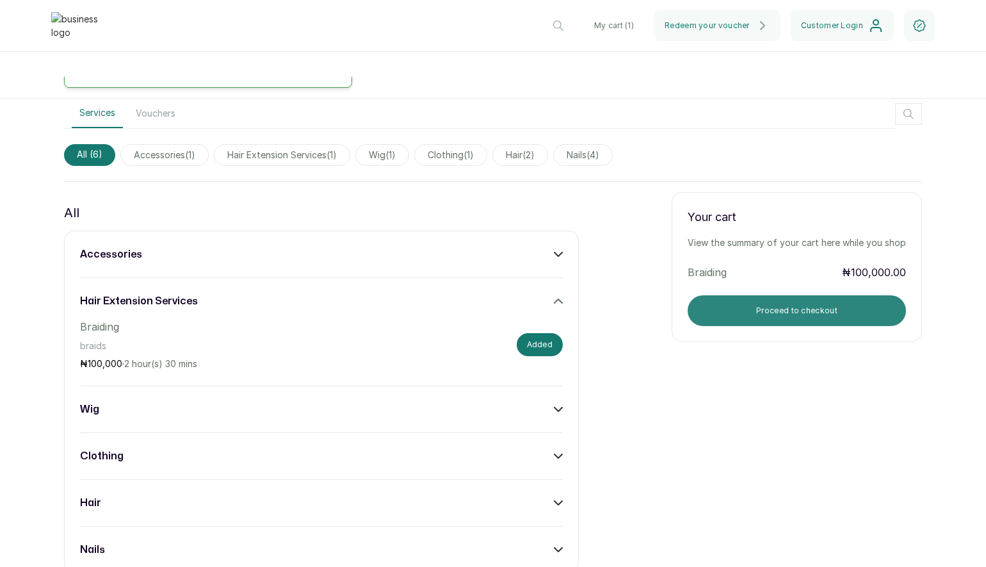
click at [774, 303] on button "Proceed to checkout" at bounding box center [797, 310] width 218 height 31
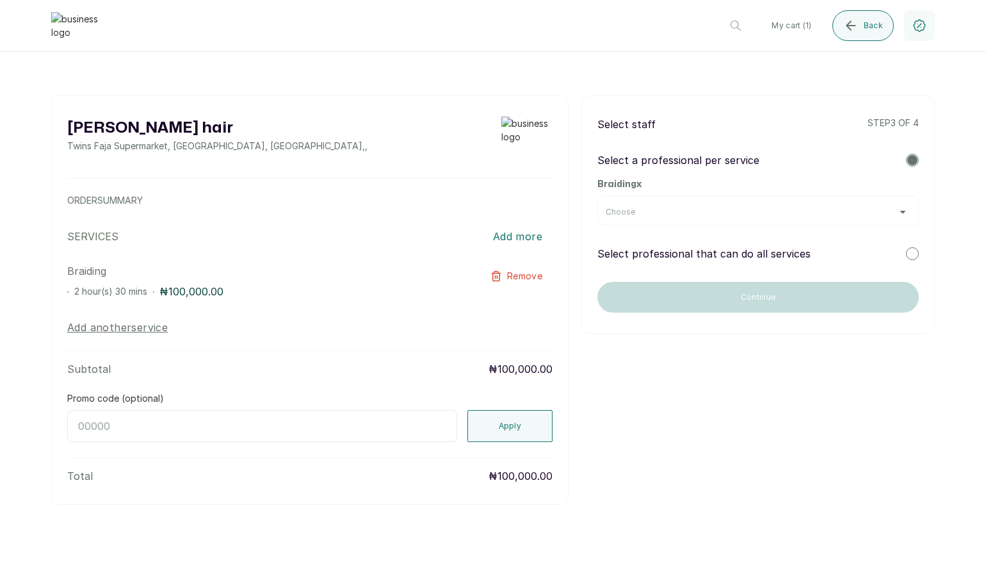
scroll to position [0, 0]
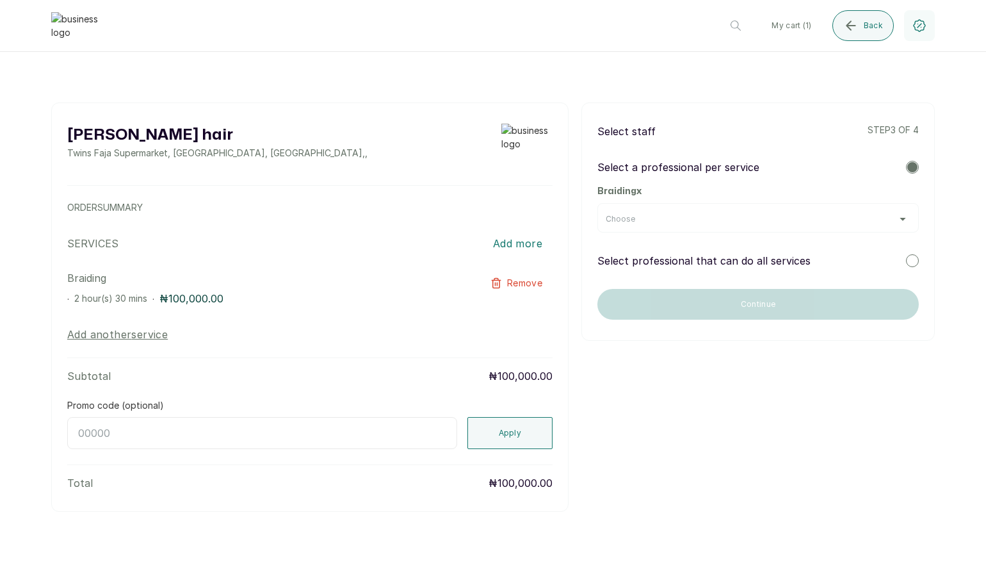
click at [751, 222] on div "Choose" at bounding box center [758, 219] width 305 height 10
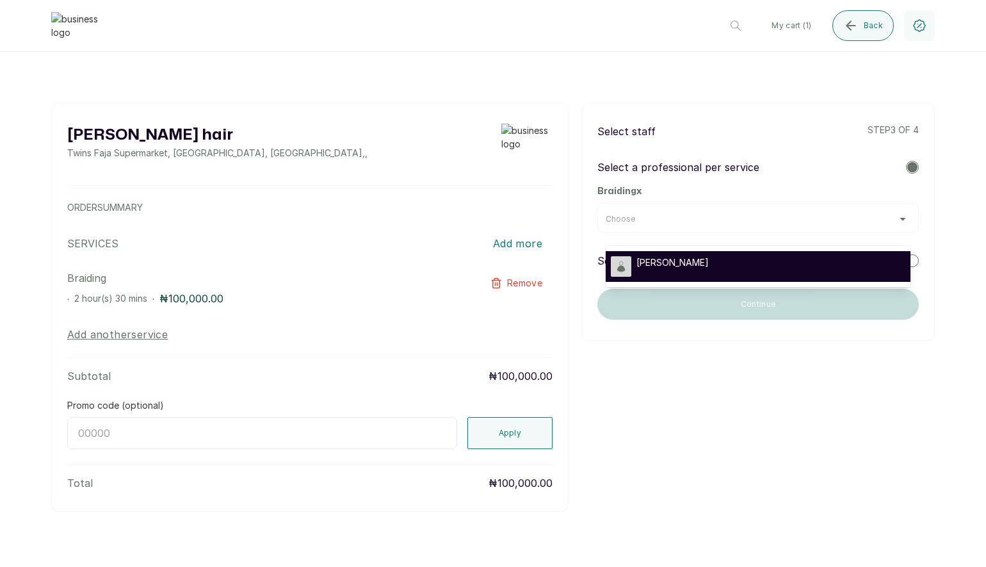
click at [689, 259] on span "Timi Shoberu" at bounding box center [672, 262] width 72 height 13
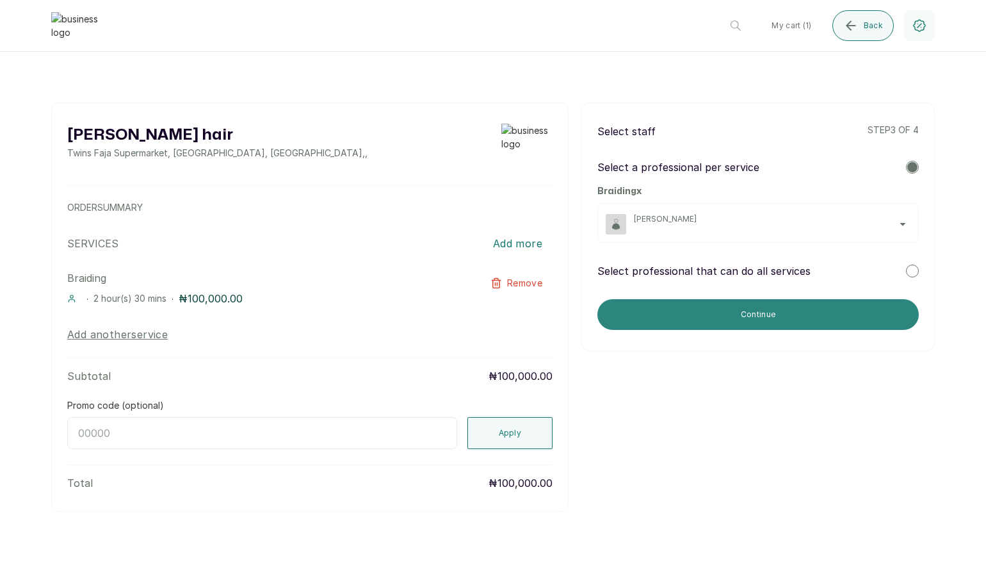
click at [748, 316] on button "Continue" at bounding box center [757, 314] width 321 height 31
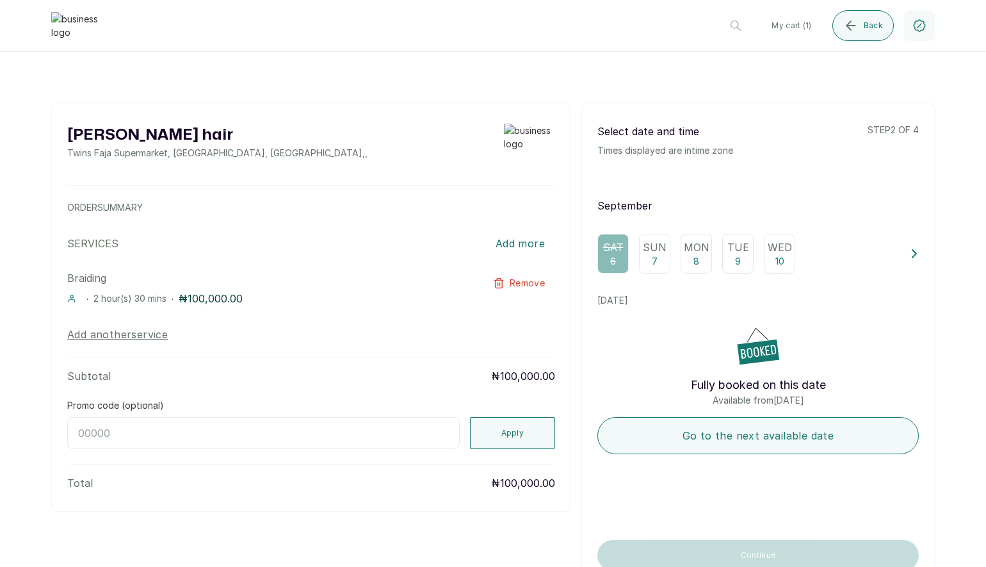
click at [689, 254] on p "Mon" at bounding box center [697, 246] width 26 height 15
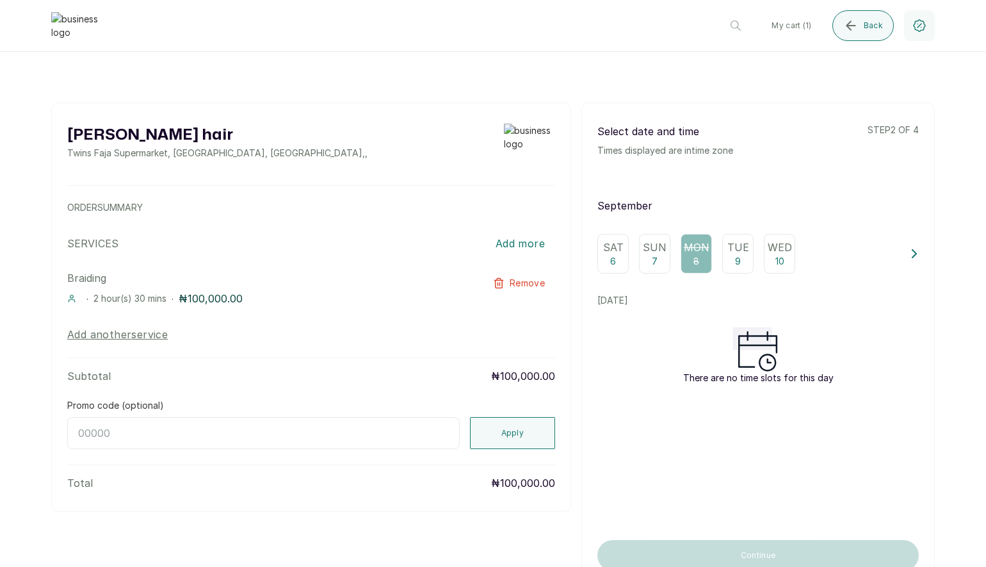
scroll to position [11, 0]
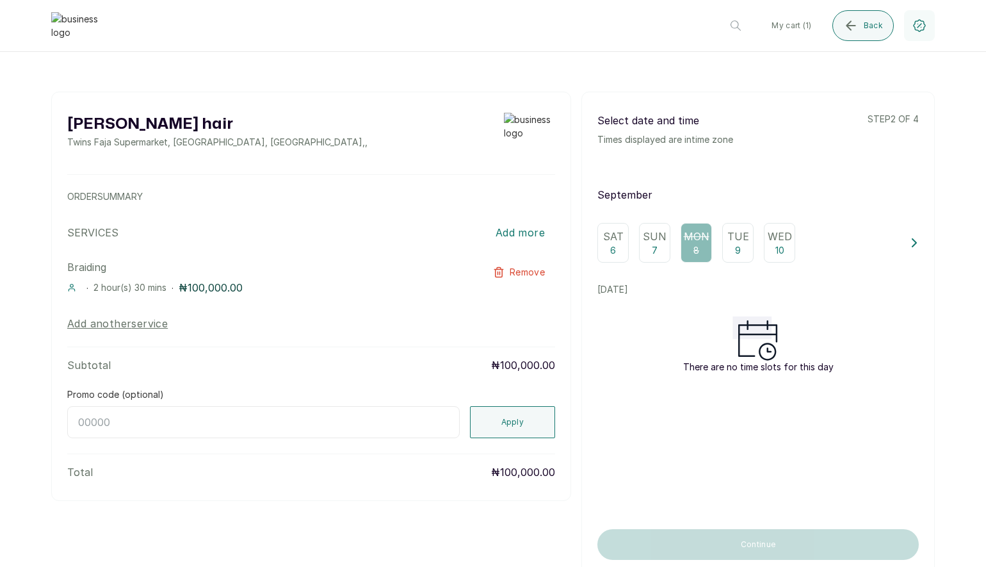
click at [746, 236] on p "Tue" at bounding box center [738, 236] width 22 height 15
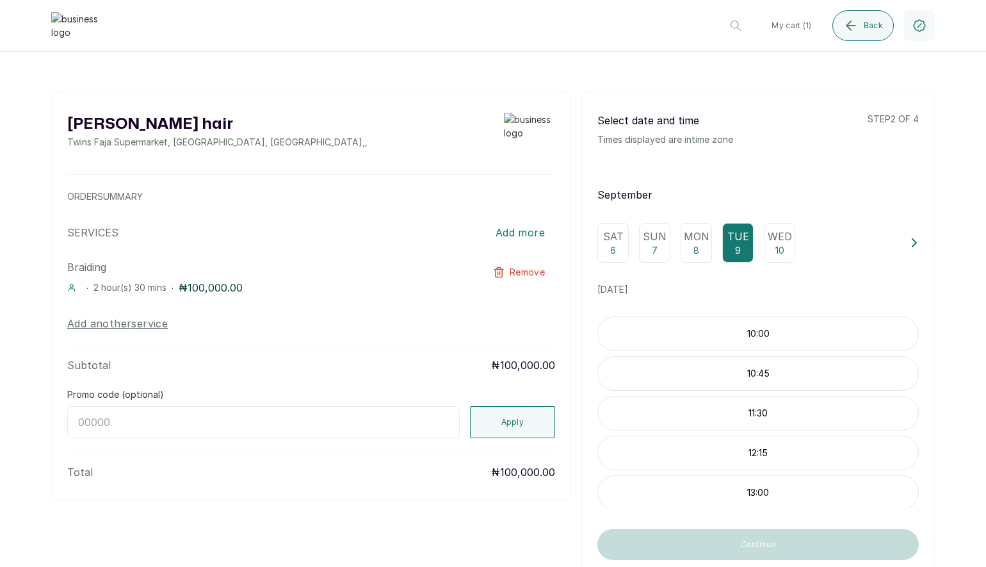
click at [686, 330] on p "10:00" at bounding box center [758, 333] width 320 height 13
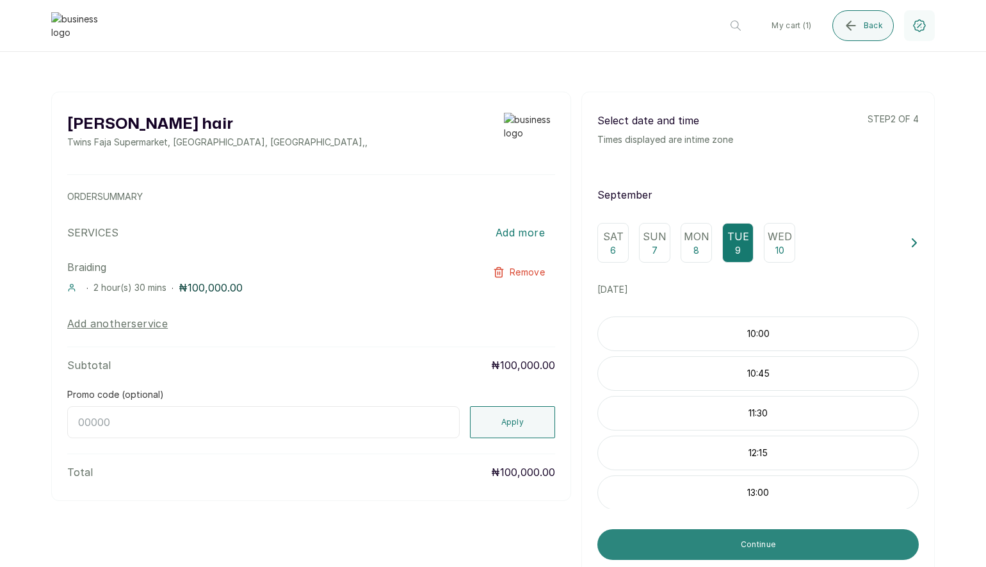
click at [697, 538] on button "Continue" at bounding box center [757, 544] width 321 height 31
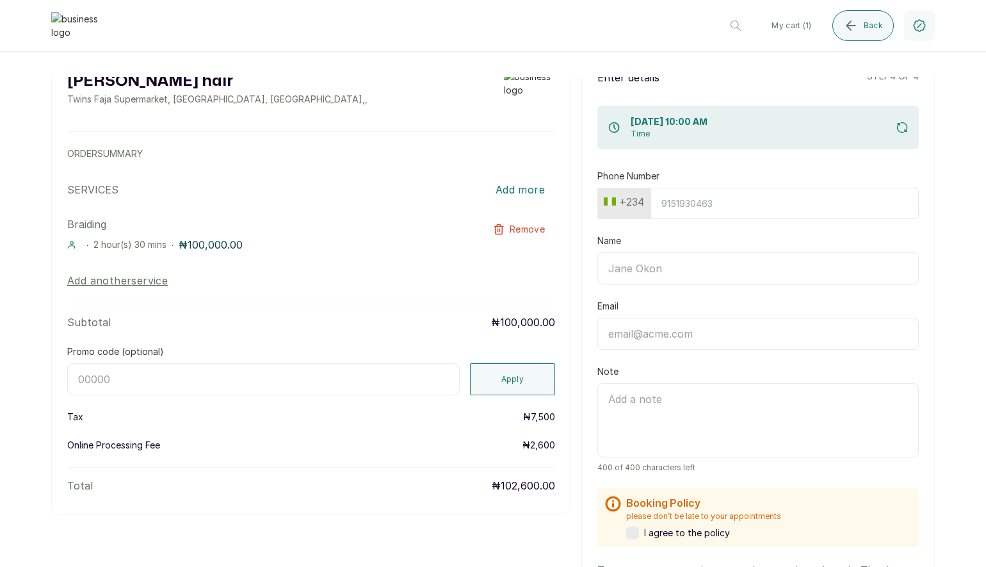
scroll to position [0, 0]
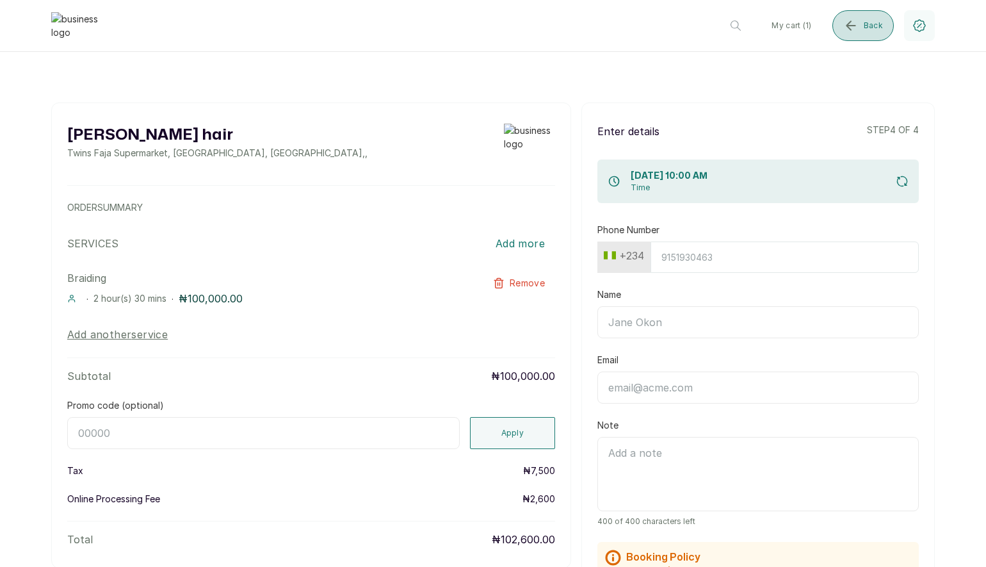
click at [873, 35] on button "Back" at bounding box center [862, 25] width 61 height 31
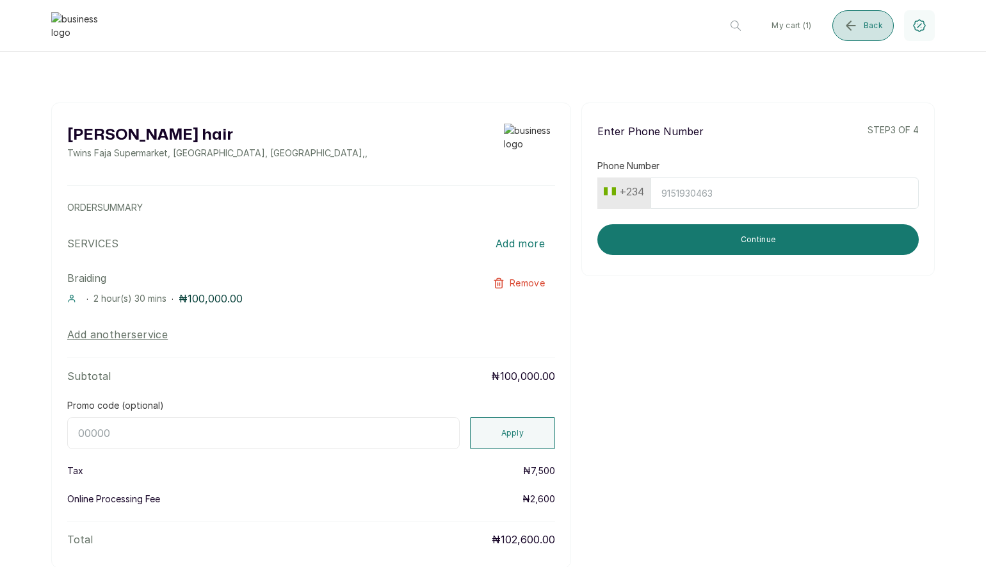
click at [867, 17] on button "Back" at bounding box center [862, 25] width 61 height 31
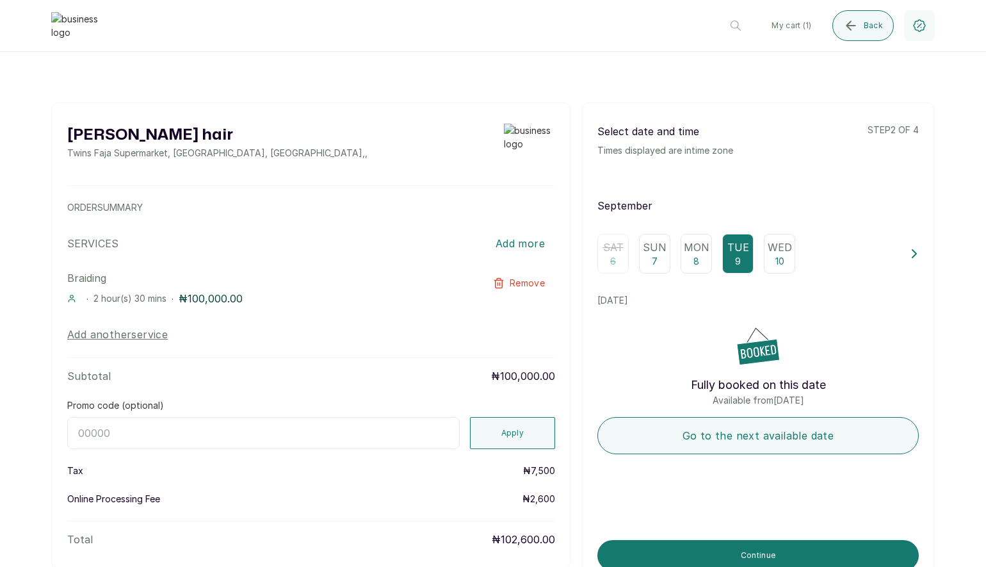
click at [688, 259] on div "Mon 8" at bounding box center [696, 254] width 31 height 40
click at [778, 250] on p "Wed" at bounding box center [780, 246] width 24 height 15
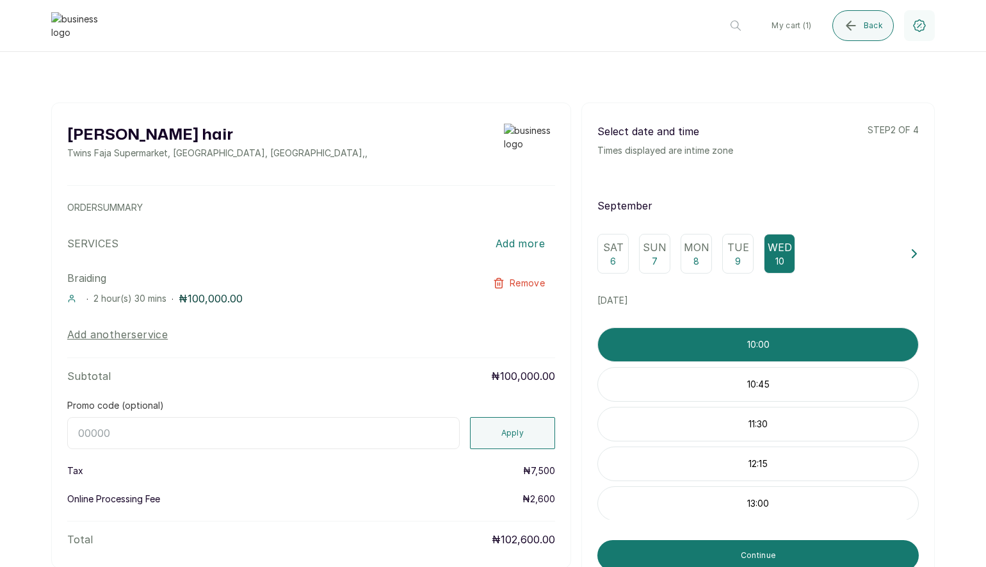
click at [916, 254] on icon at bounding box center [914, 254] width 4 height 8
click at [720, 253] on p "Sat" at bounding box center [716, 246] width 20 height 15
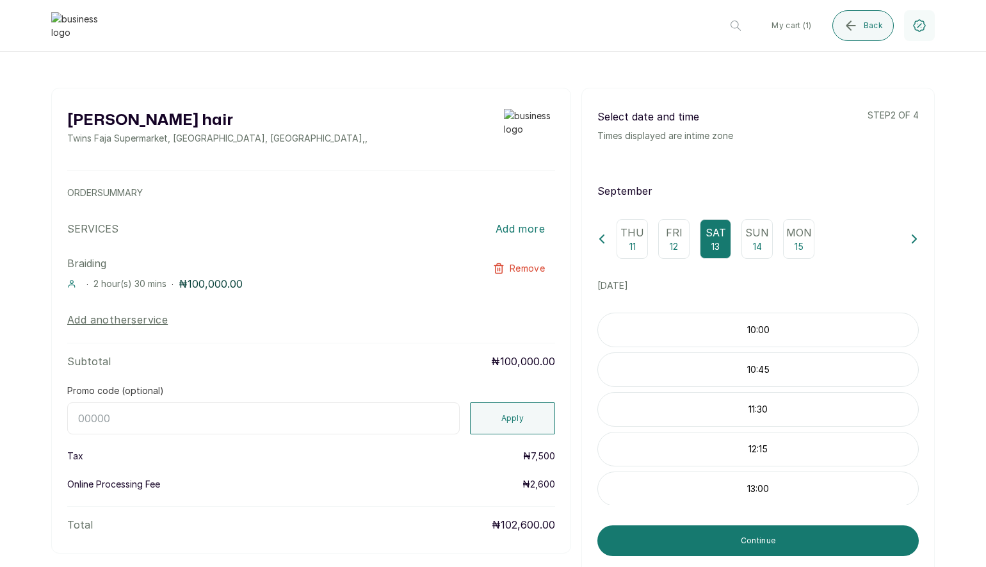
scroll to position [21, 0]
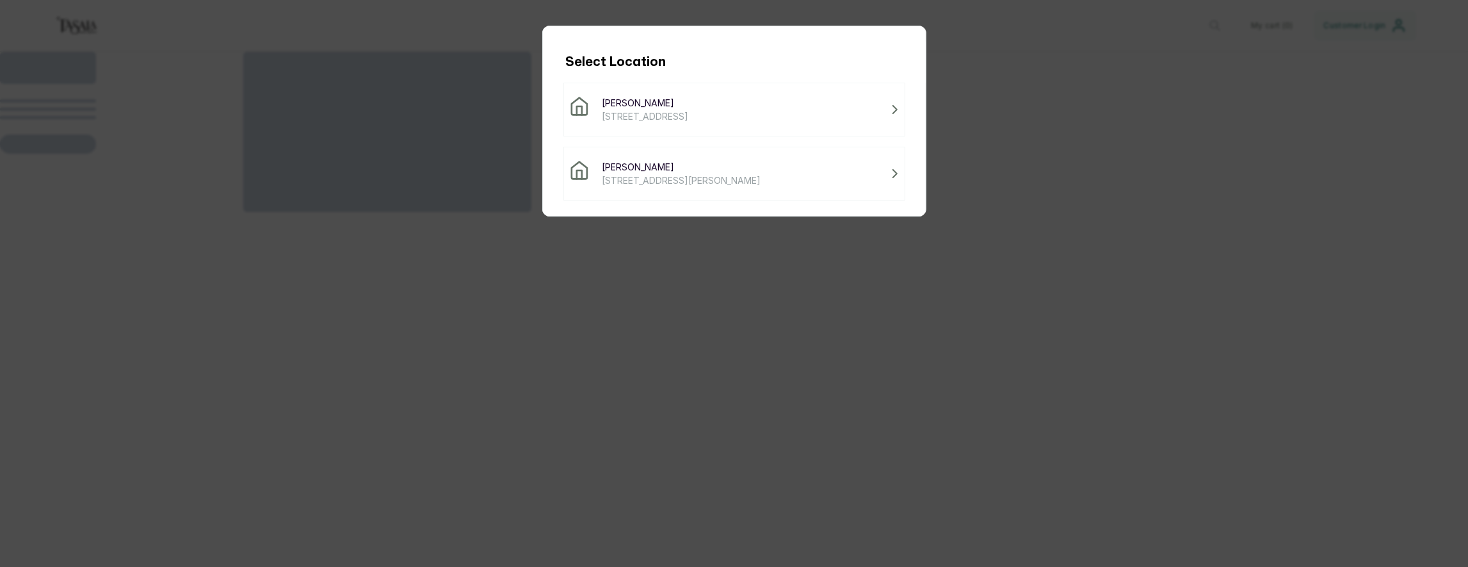
click at [640, 186] on div "Tasala Lekki [STREET_ADDRESS][PERSON_NAME]" at bounding box center [734, 174] width 342 height 54
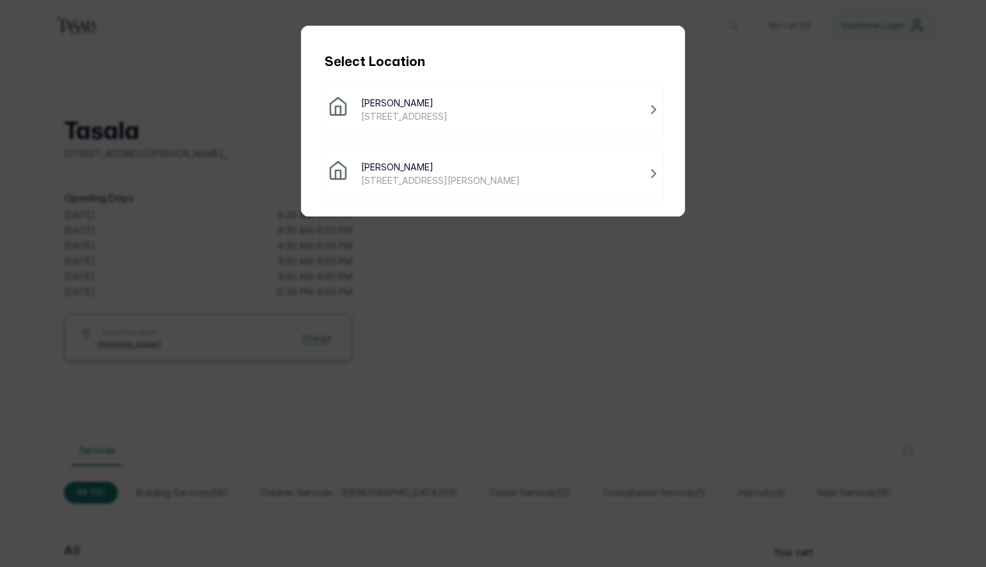
click at [382, 163] on span "[PERSON_NAME]" at bounding box center [440, 166] width 159 height 13
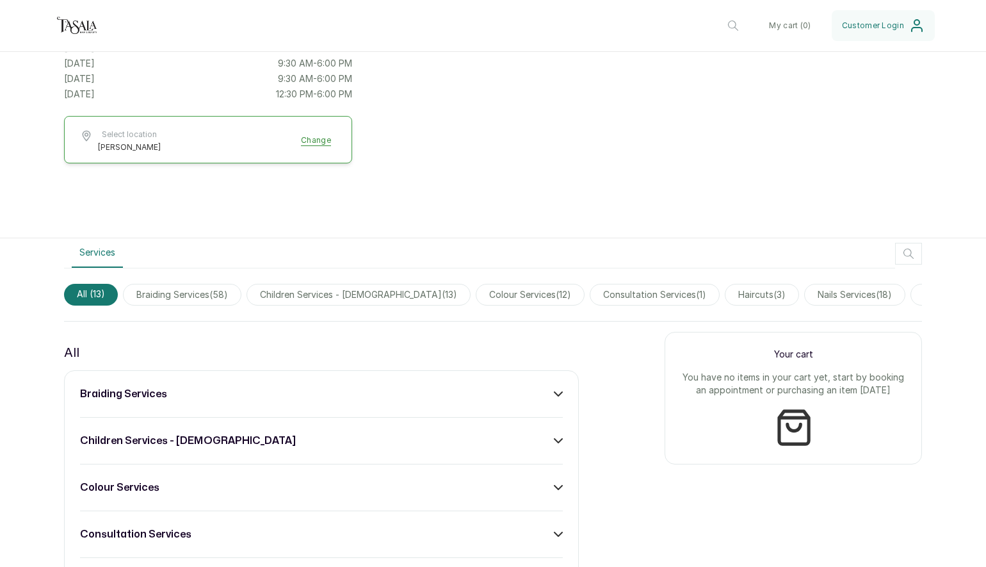
scroll to position [250, 0]
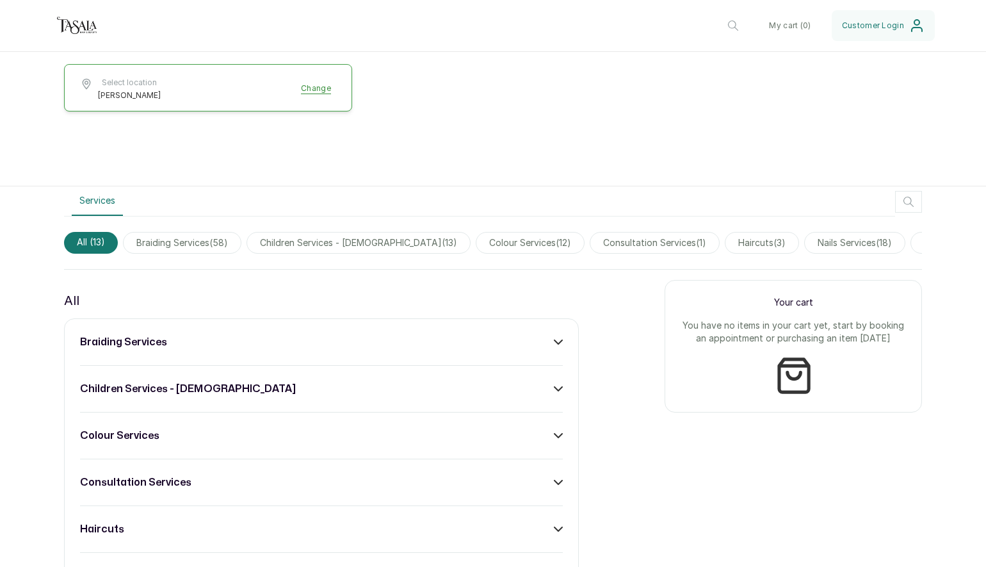
click at [528, 334] on div "braiding services" at bounding box center [321, 341] width 483 height 15
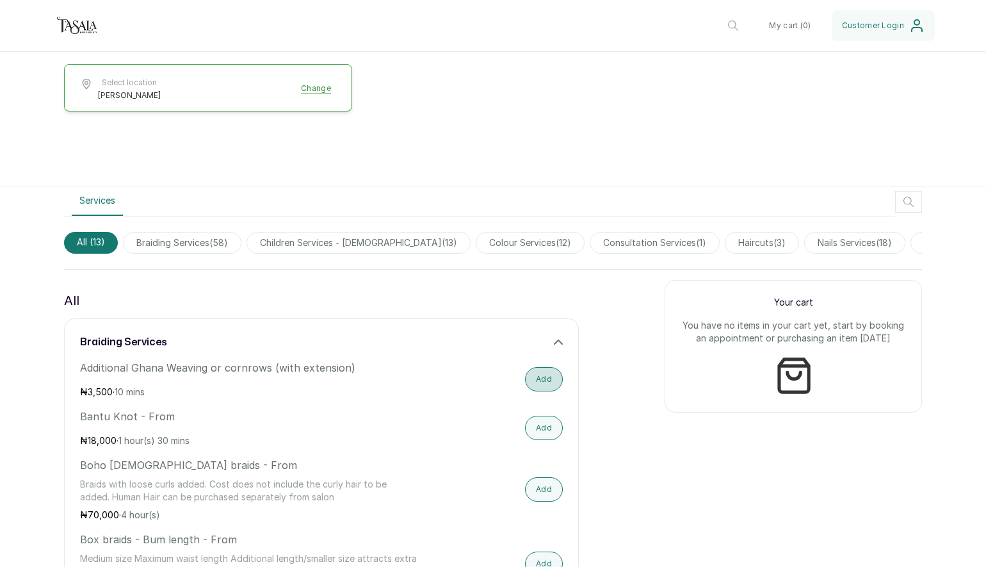
click at [547, 374] on button "Add" at bounding box center [544, 379] width 38 height 24
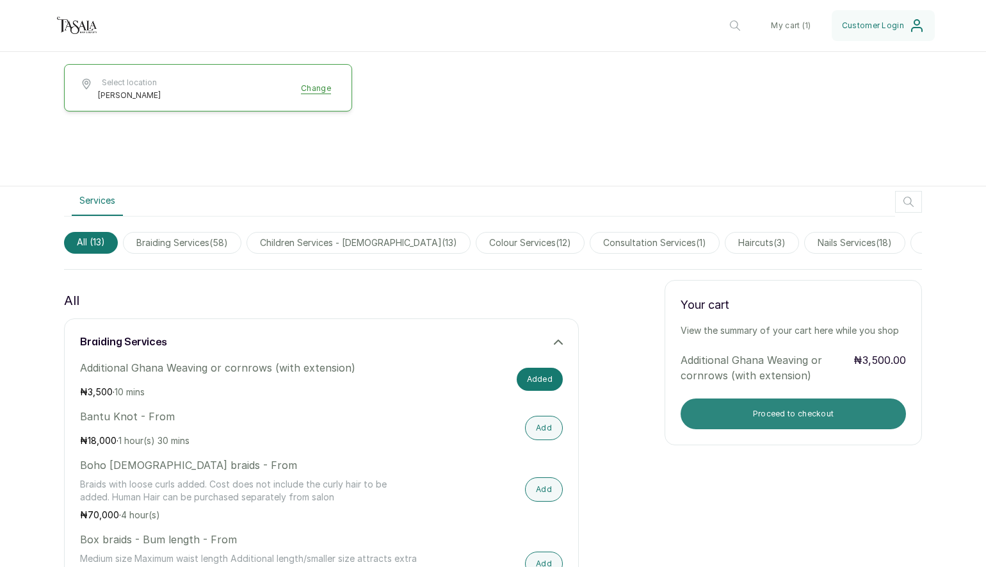
click at [755, 399] on button "Proceed to checkout" at bounding box center [793, 413] width 225 height 31
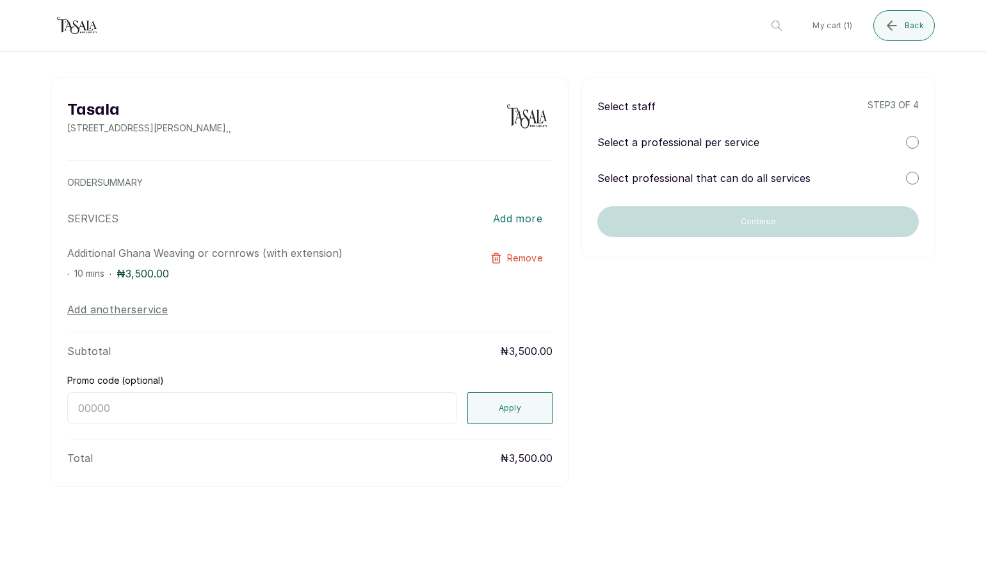
click at [880, 140] on div "Select a professional per service" at bounding box center [757, 141] width 321 height 15
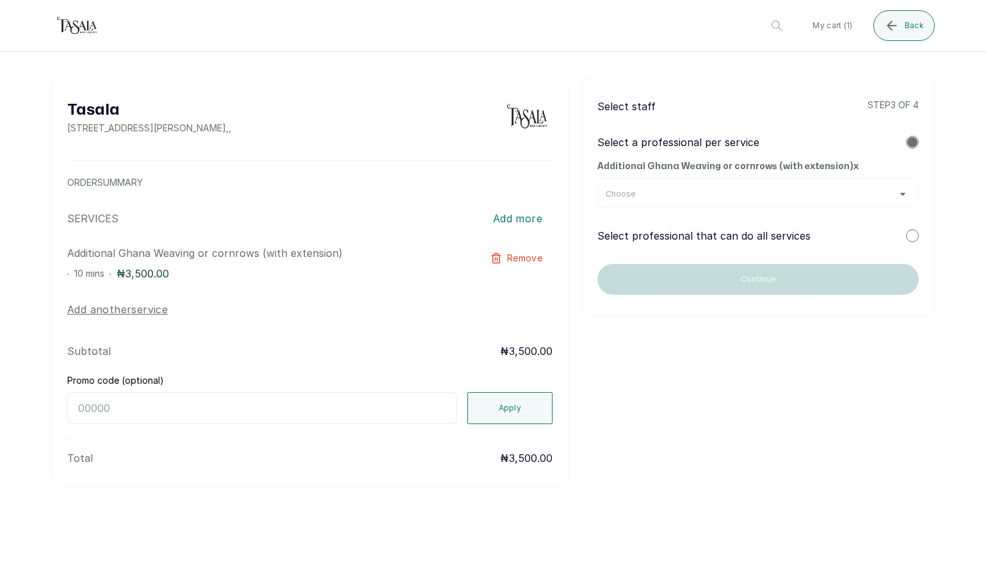
click at [766, 192] on div "Choose" at bounding box center [758, 194] width 305 height 10
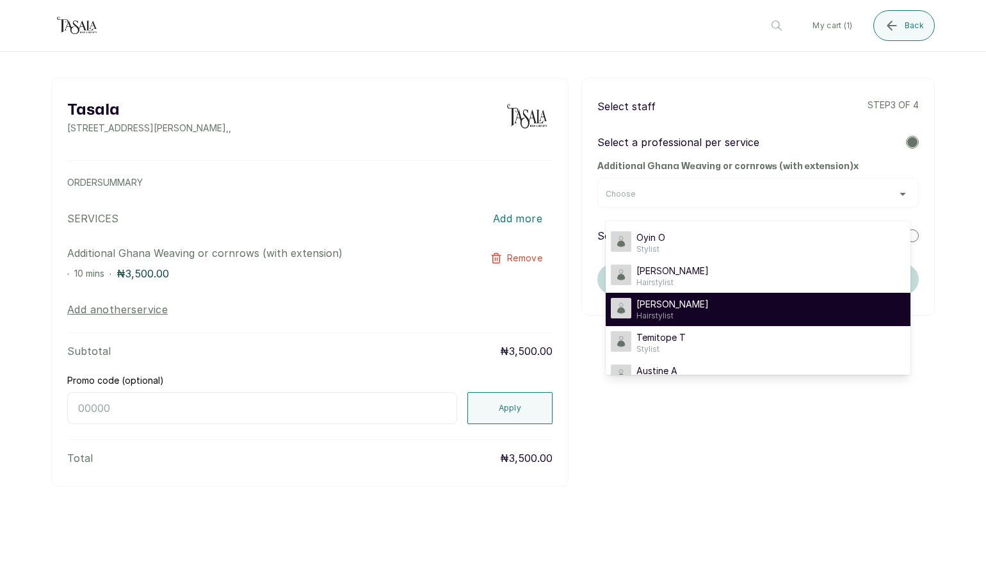
click at [709, 300] on div "[PERSON_NAME] A Hairstylist" at bounding box center [758, 309] width 294 height 23
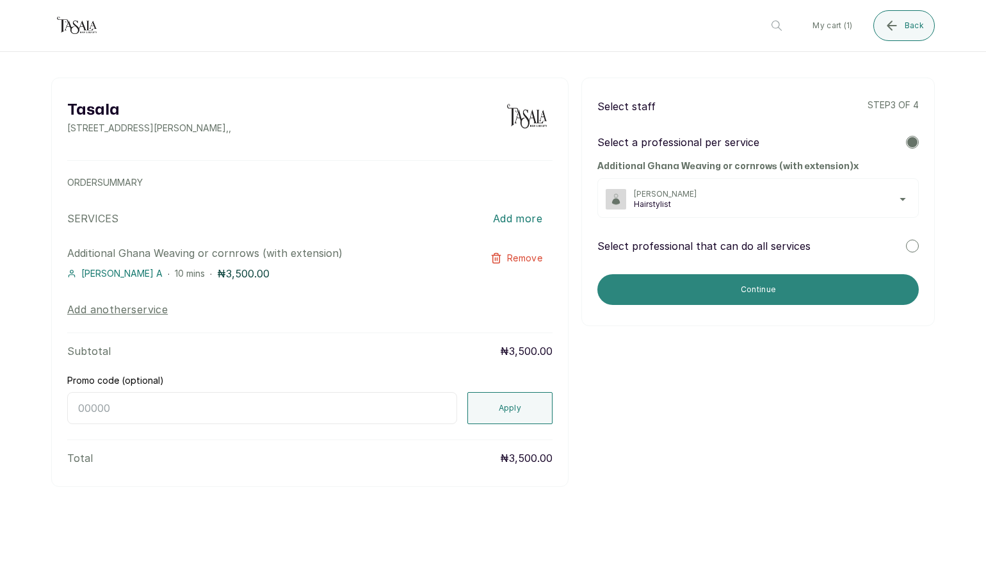
click at [773, 286] on button "Continue" at bounding box center [757, 289] width 321 height 31
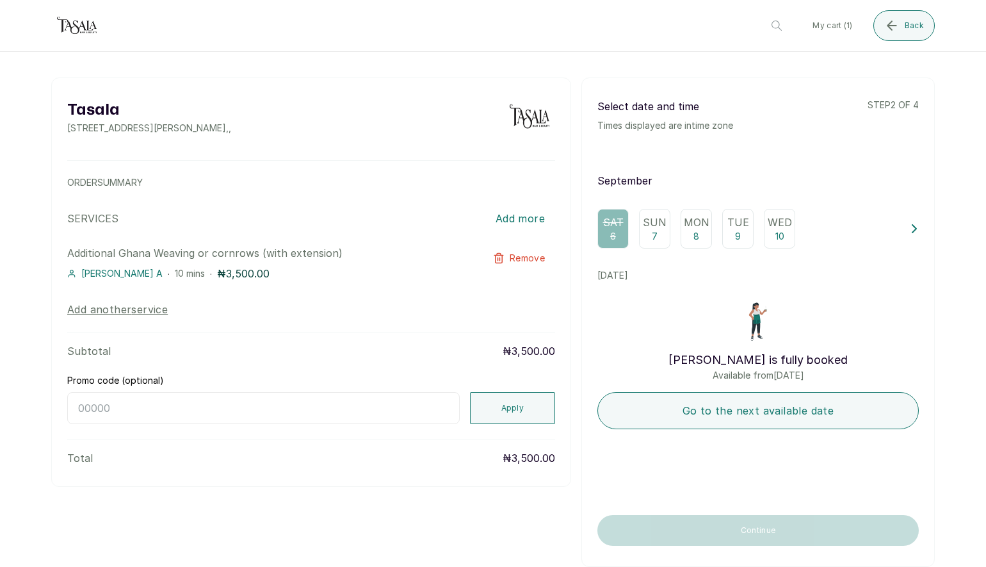
click at [653, 230] on p "7" at bounding box center [655, 236] width 6 height 13
